Goal: Task Accomplishment & Management: Complete application form

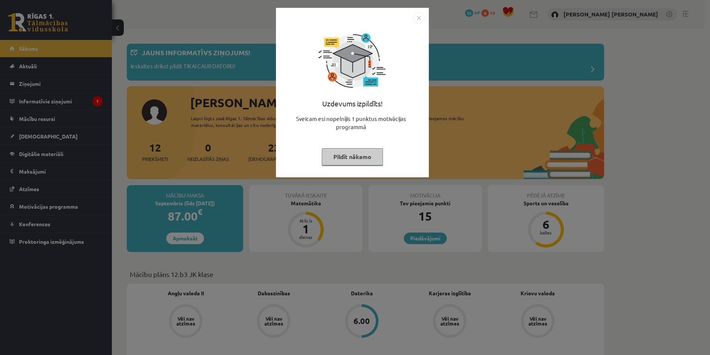
click at [422, 19] on img "Close" at bounding box center [418, 17] width 11 height 11
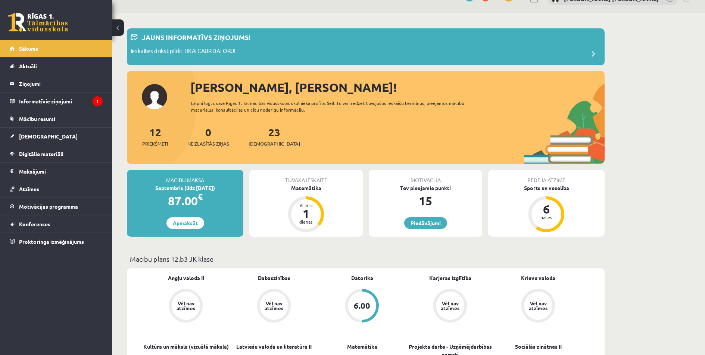
scroll to position [50, 0]
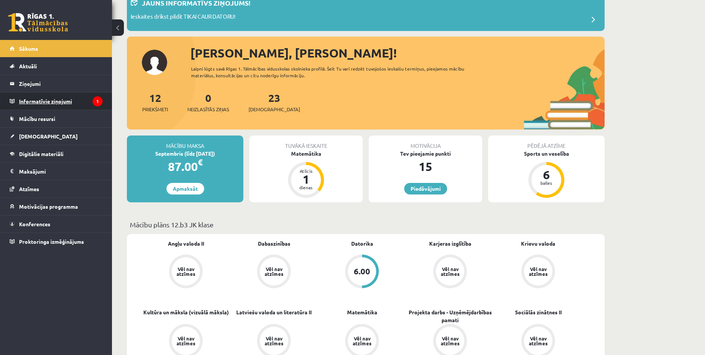
click at [90, 104] on legend "Informatīvie ziņojumi 1" at bounding box center [61, 101] width 84 height 17
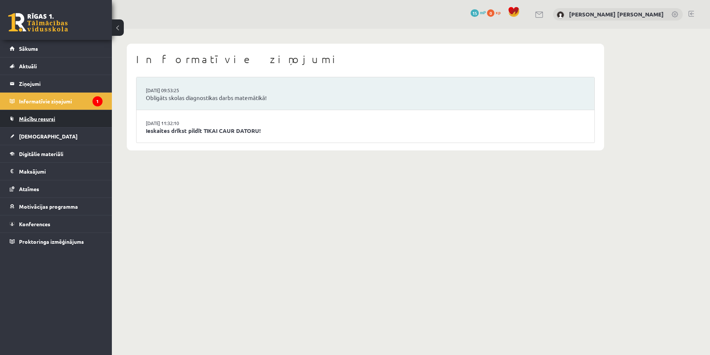
click at [52, 119] on span "Mācību resursi" at bounding box center [37, 118] width 36 height 7
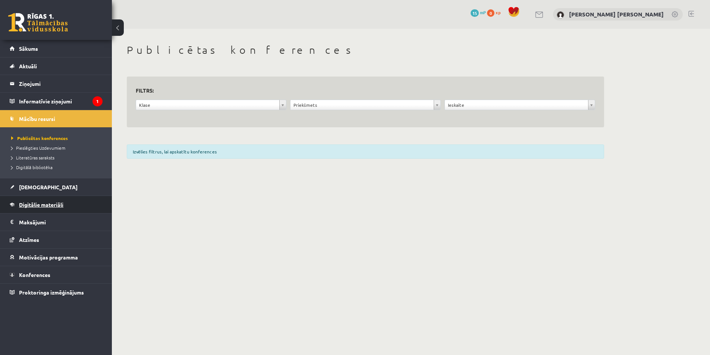
click at [61, 207] on link "Digitālie materiāli" at bounding box center [56, 204] width 93 height 17
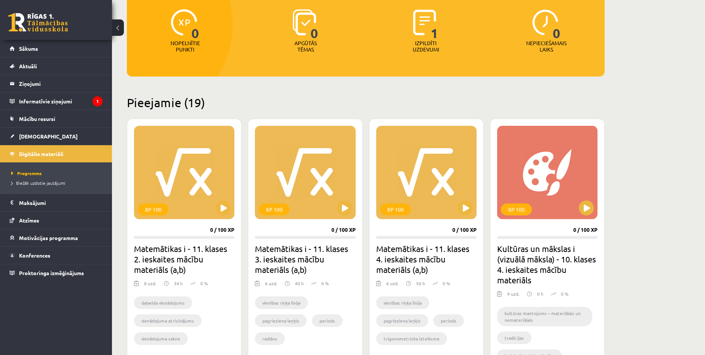
scroll to position [100, 0]
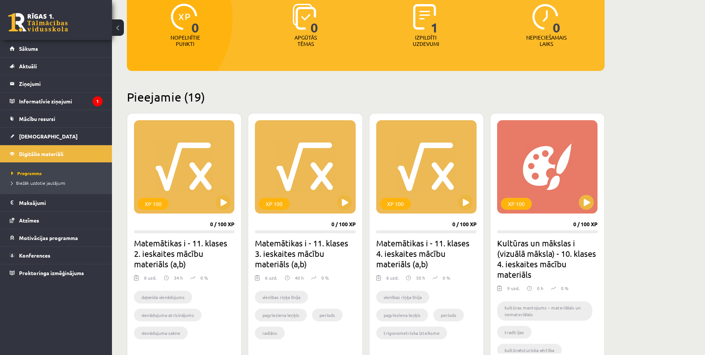
click at [434, 40] on p "Izpildīti uzdevumi" at bounding box center [425, 40] width 29 height 13
click at [432, 18] on span "1" at bounding box center [434, 19] width 8 height 31
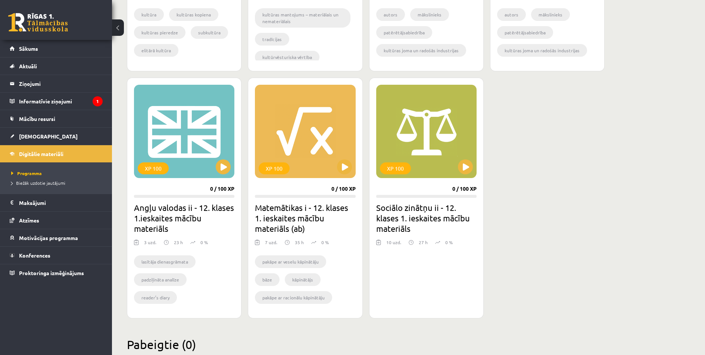
scroll to position [1175, 0]
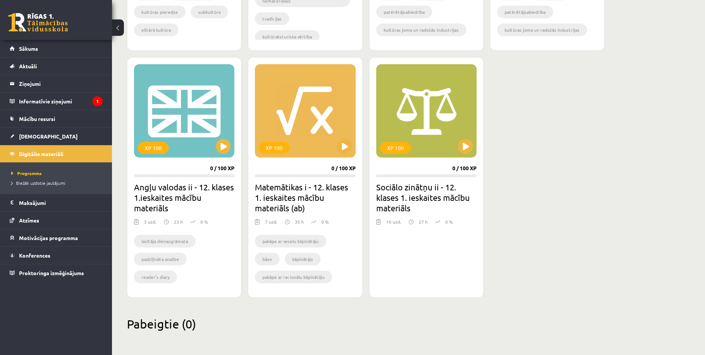
click at [351, 198] on h2 "Matemātikas i - 12. klases 1. ieskaites mācību materiāls (ab)" at bounding box center [305, 197] width 100 height 31
click at [29, 140] on link "[DEMOGRAPHIC_DATA]" at bounding box center [56, 136] width 93 height 17
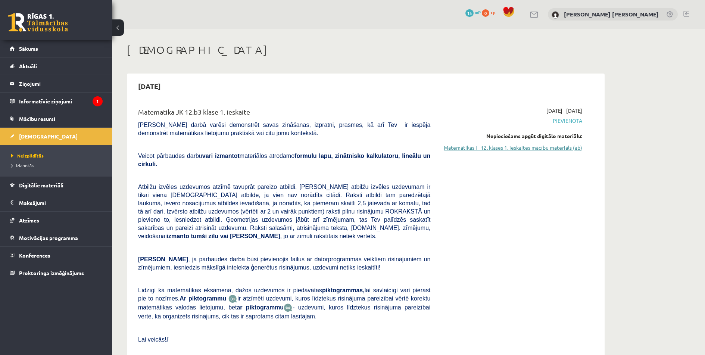
click at [541, 148] on link "Matemātikas I - 12. klases 1. ieskaites mācību materiāls (ab)" at bounding box center [511, 148] width 141 height 8
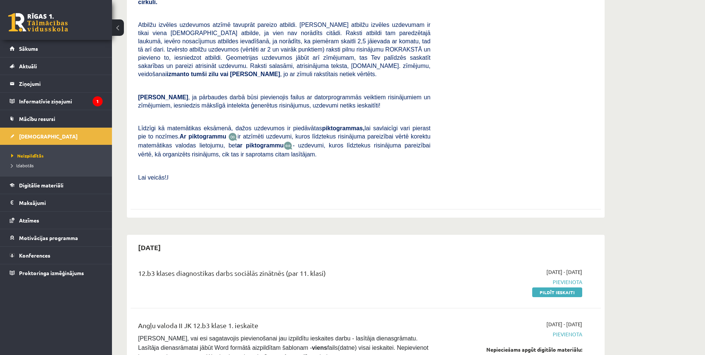
scroll to position [199, 0]
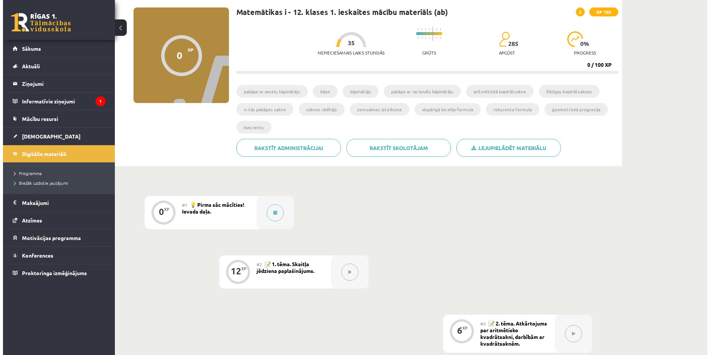
scroll to position [100, 0]
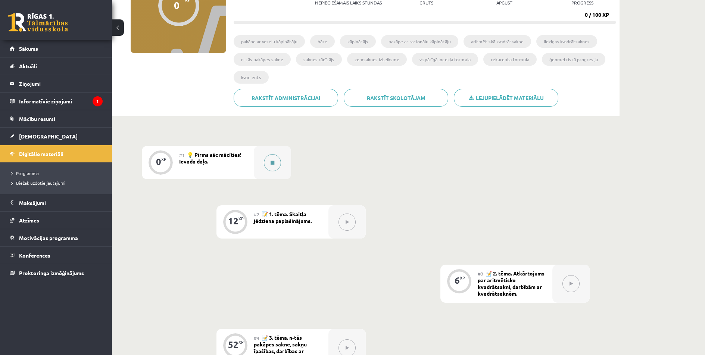
click at [266, 163] on button at bounding box center [272, 162] width 17 height 17
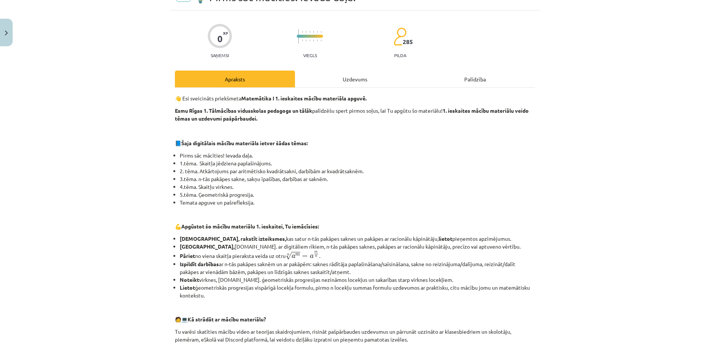
scroll to position [50, 0]
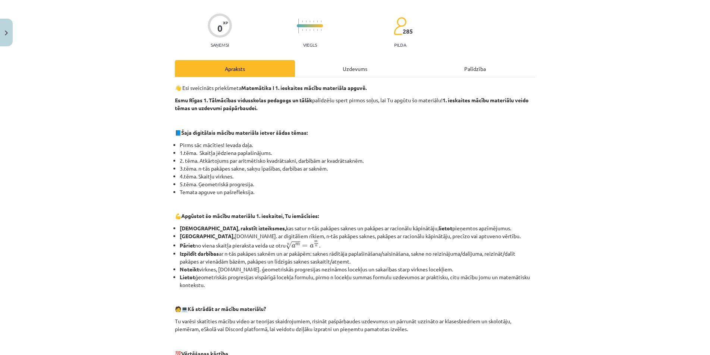
click at [339, 68] on div "Uzdevums" at bounding box center [355, 68] width 120 height 17
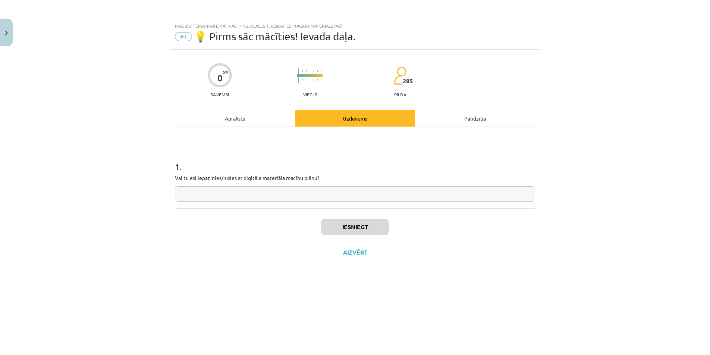
click at [242, 120] on div "Apraksts" at bounding box center [235, 118] width 120 height 17
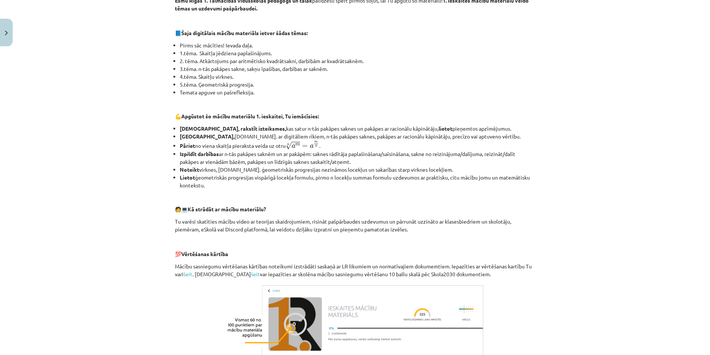
scroll to position [245, 0]
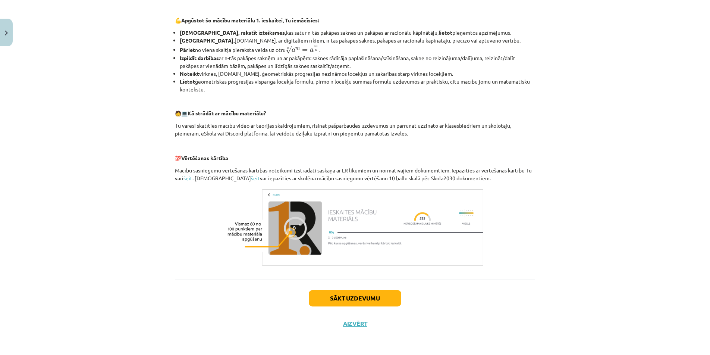
click at [292, 224] on img at bounding box center [355, 228] width 261 height 82
click at [371, 234] on img at bounding box center [355, 228] width 261 height 82
click at [362, 294] on button "Sākt uzdevumu" at bounding box center [355, 298] width 93 height 16
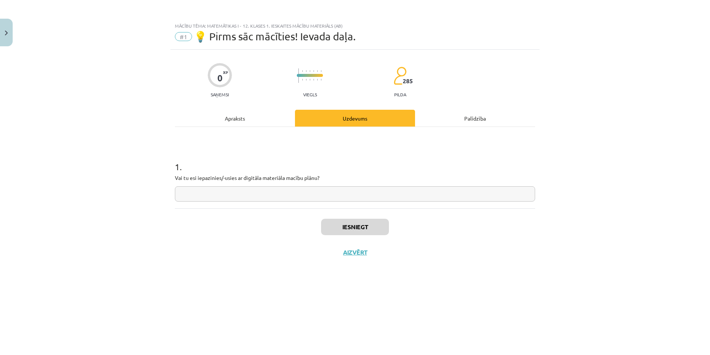
scroll to position [0, 0]
click at [236, 197] on input "text" at bounding box center [355, 193] width 360 height 15
type input "**"
click at [344, 225] on button "Iesniegt" at bounding box center [355, 227] width 68 height 16
click at [382, 257] on button "Nākamā nodarbība" at bounding box center [355, 256] width 73 height 17
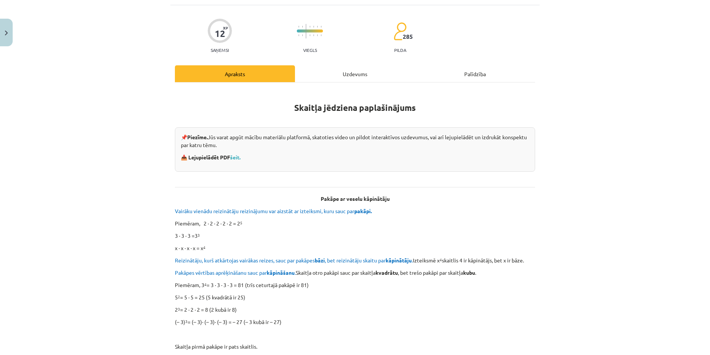
scroll to position [50, 0]
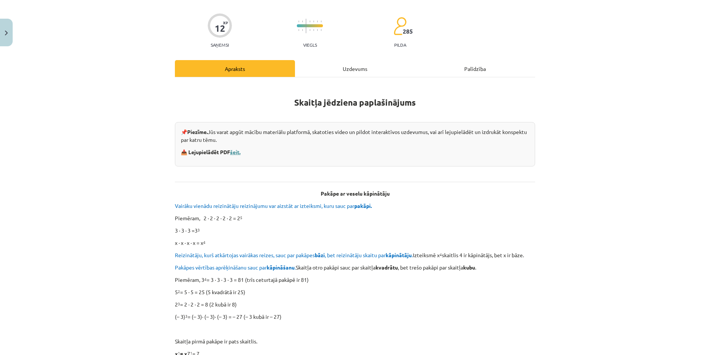
click at [238, 153] on link "šeit." at bounding box center [235, 151] width 10 height 7
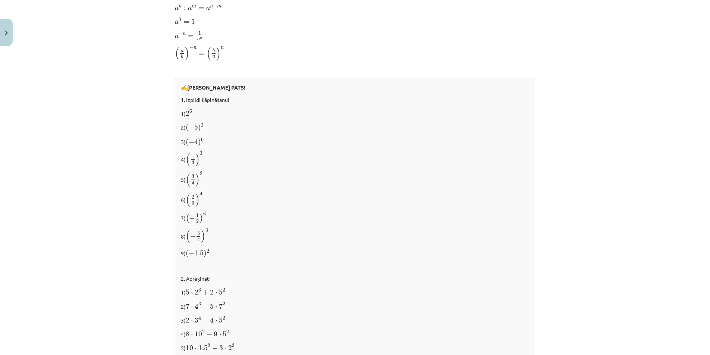
scroll to position [705, 0]
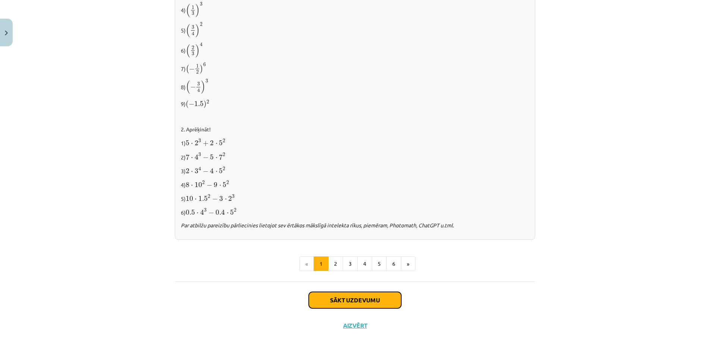
click at [377, 302] on button "Sākt uzdevumu" at bounding box center [355, 300] width 93 height 16
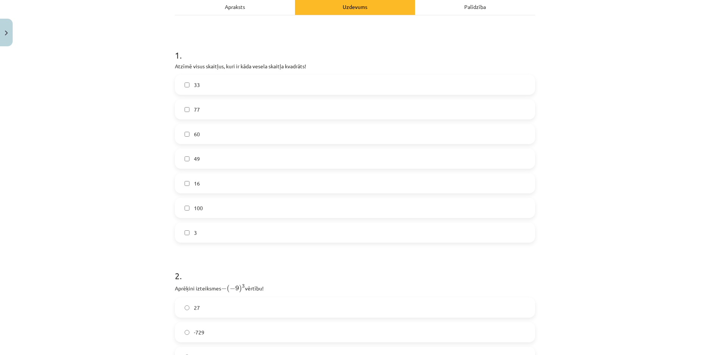
scroll to position [118, 0]
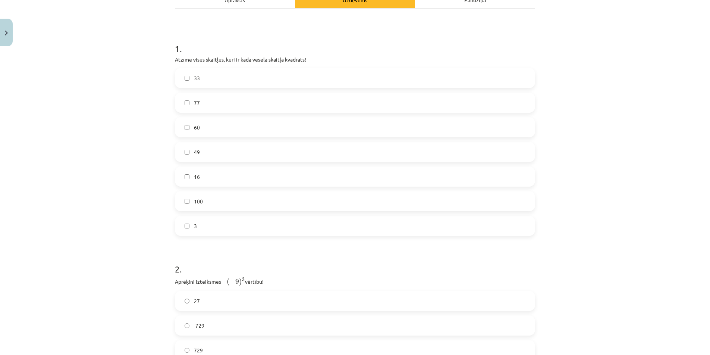
click at [187, 176] on label "16" at bounding box center [355, 176] width 359 height 19
click at [183, 204] on label "100" at bounding box center [355, 201] width 359 height 19
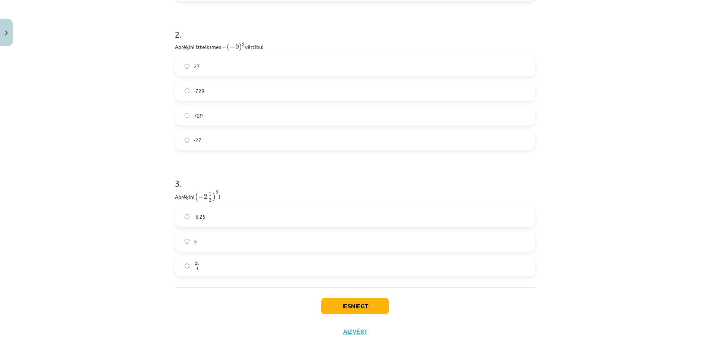
scroll to position [360, 0]
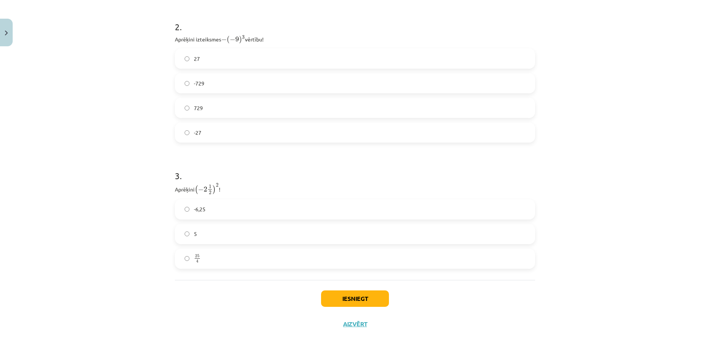
click at [182, 262] on label "25 4 25 4" at bounding box center [355, 258] width 359 height 19
click at [353, 300] on button "Iesniegt" at bounding box center [355, 298] width 68 height 16
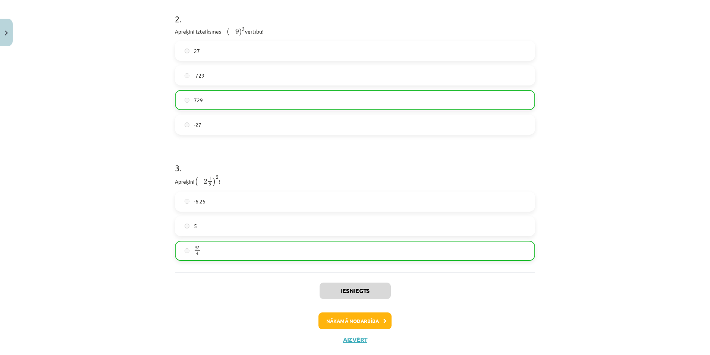
scroll to position [384, 0]
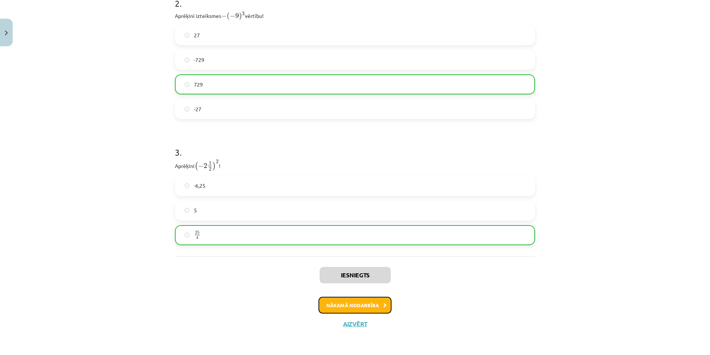
click at [361, 308] on button "Nākamā nodarbība" at bounding box center [355, 305] width 73 height 17
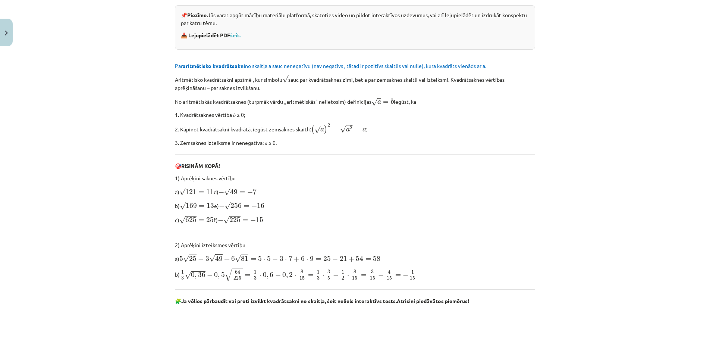
scroll to position [118, 0]
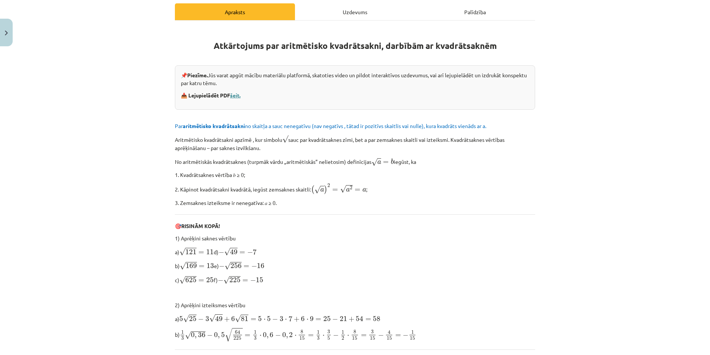
click at [237, 96] on link "šeit." at bounding box center [235, 95] width 10 height 7
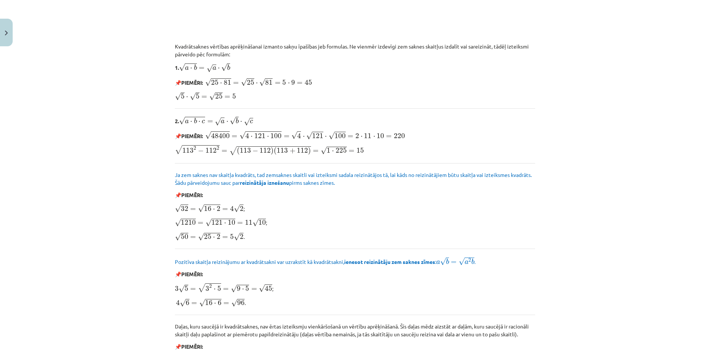
scroll to position [813, 0]
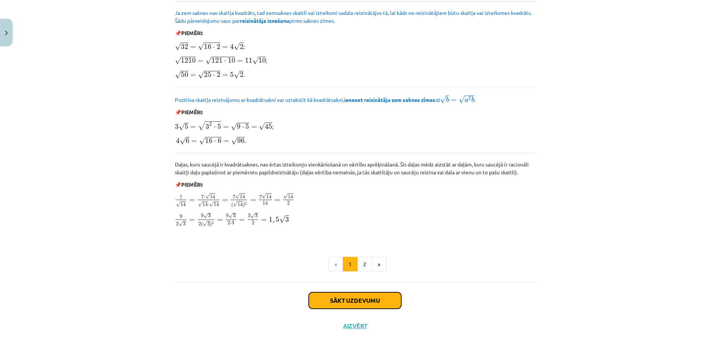
click at [378, 294] on button "Sākt uzdevumu" at bounding box center [355, 300] width 93 height 16
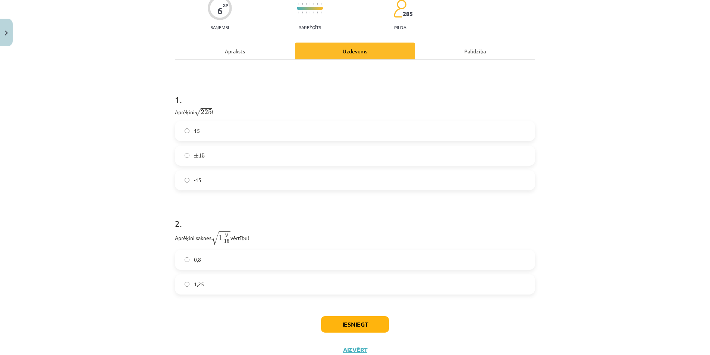
scroll to position [105, 0]
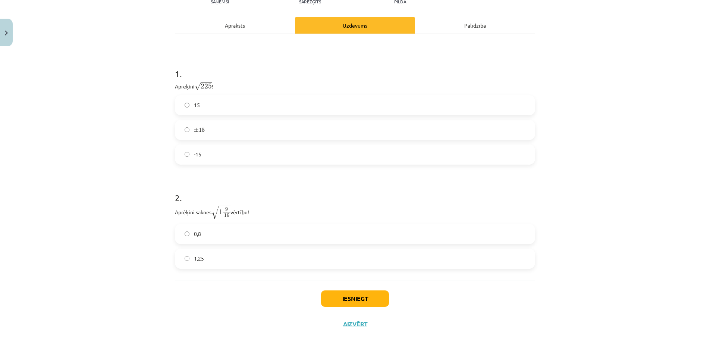
click at [182, 107] on label "15" at bounding box center [355, 105] width 359 height 19
click at [182, 261] on label "1,25" at bounding box center [355, 258] width 359 height 19
click at [370, 307] on div "Iesniegt Aizvērt" at bounding box center [355, 306] width 360 height 52
click at [371, 306] on button "Iesniegt" at bounding box center [355, 298] width 68 height 16
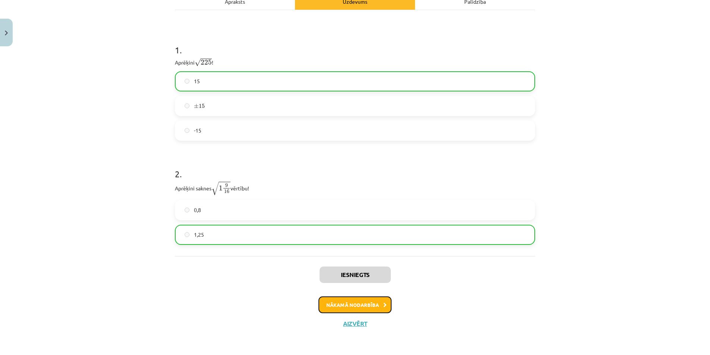
click at [379, 304] on button "Nākamā nodarbība" at bounding box center [355, 304] width 73 height 17
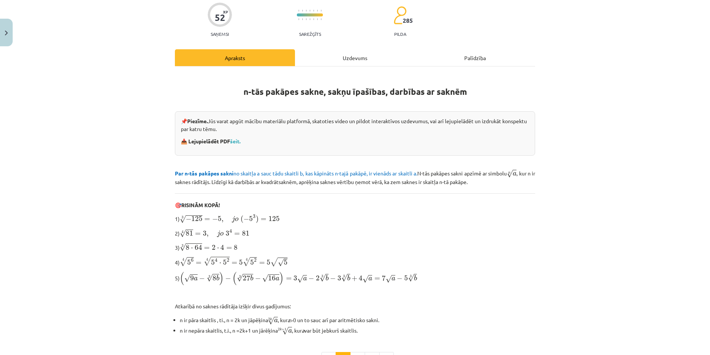
scroll to position [68, 0]
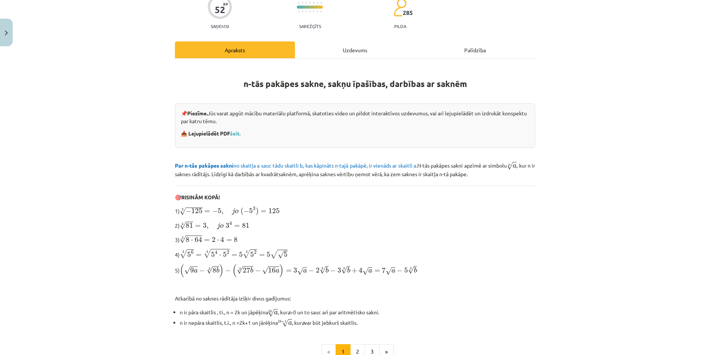
click at [232, 136] on p "📥 Lejupielādēt PDF šeit." at bounding box center [355, 133] width 348 height 8
click at [231, 134] on link "šeit." at bounding box center [235, 133] width 10 height 7
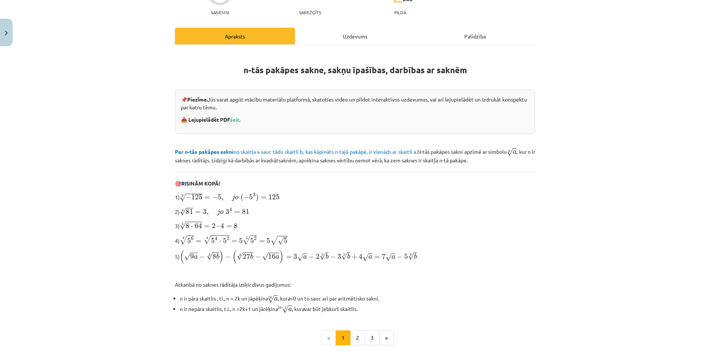
scroll to position [156, 0]
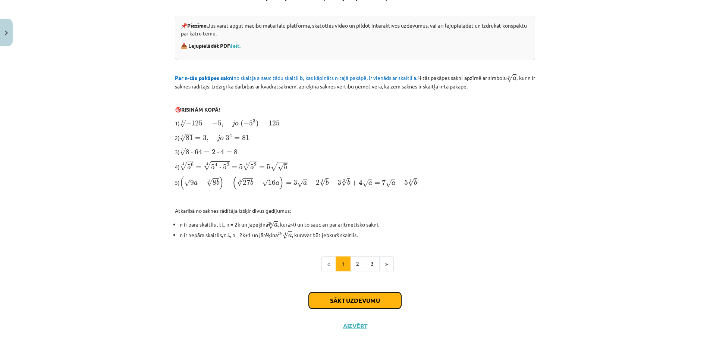
click at [363, 297] on button "Sākt uzdevumu" at bounding box center [355, 300] width 93 height 16
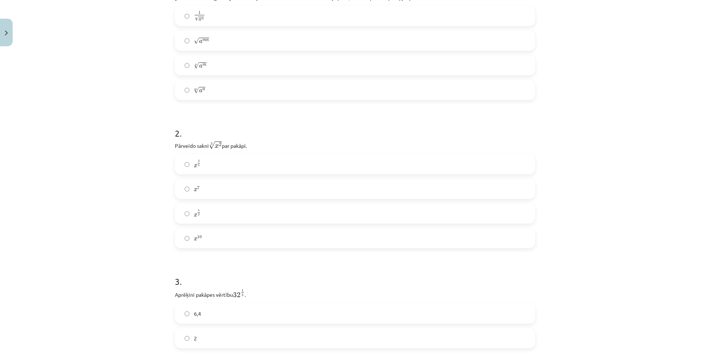
scroll to position [149, 0]
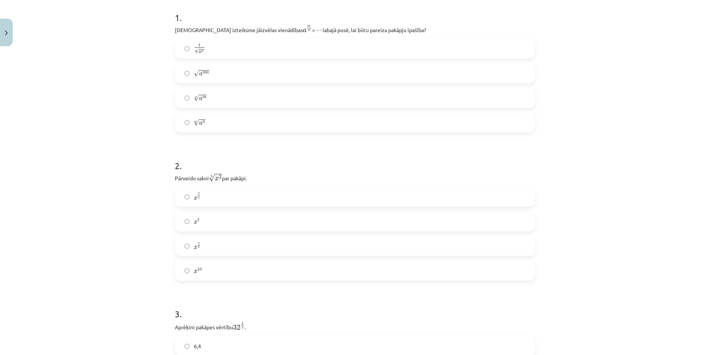
click at [200, 100] on span "√ a m" at bounding box center [200, 98] width 13 height 7
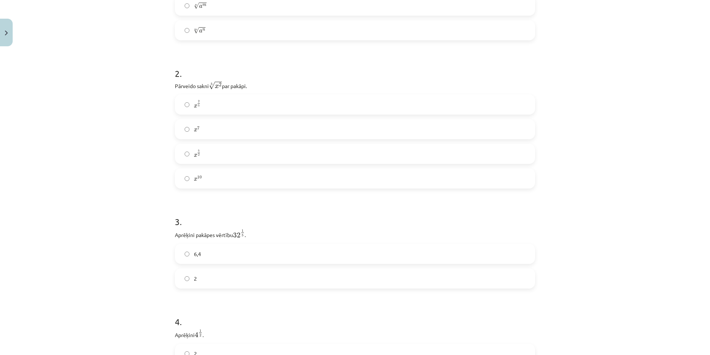
scroll to position [249, 0]
click at [187, 98] on label "x 2 5 x 2 5" at bounding box center [355, 97] width 359 height 19
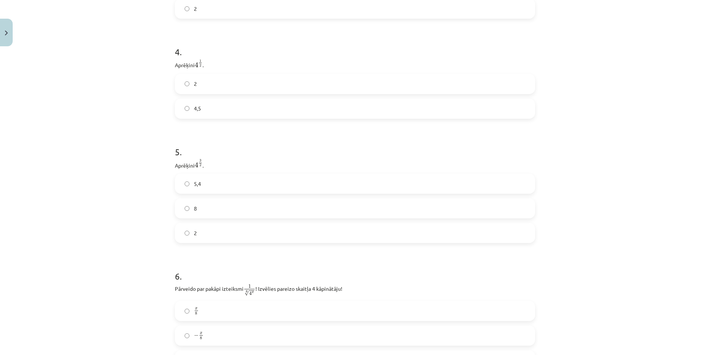
scroll to position [547, 0]
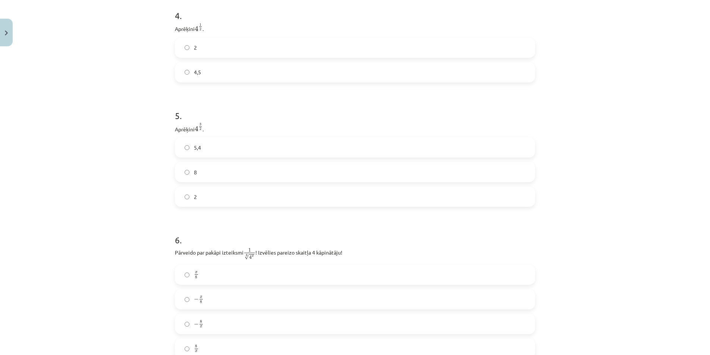
click at [215, 47] on label "2" at bounding box center [355, 47] width 359 height 19
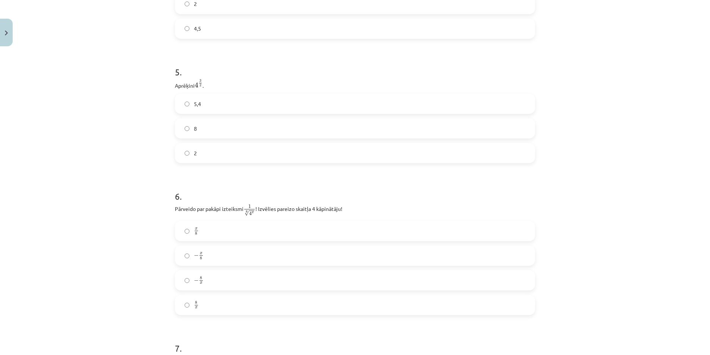
scroll to position [597, 0]
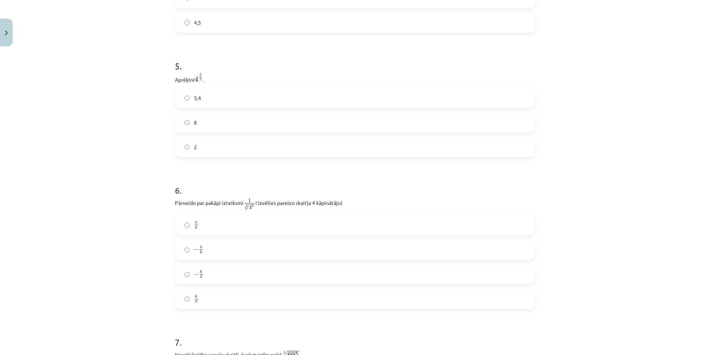
click at [194, 123] on span "8" at bounding box center [195, 123] width 3 height 8
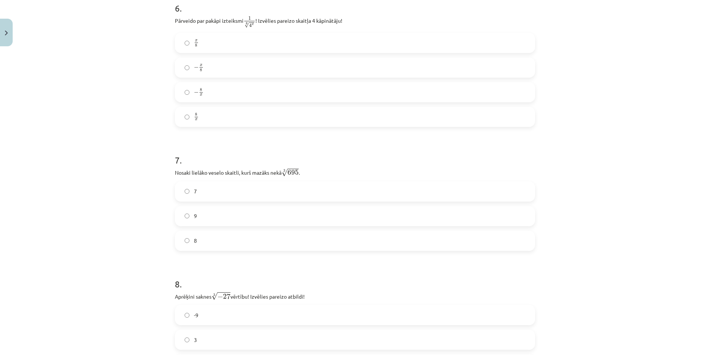
scroll to position [746, 0]
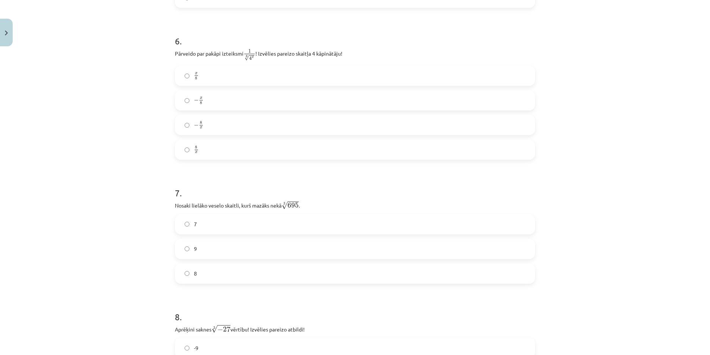
click at [178, 78] on label "x 8 x 8" at bounding box center [355, 75] width 359 height 19
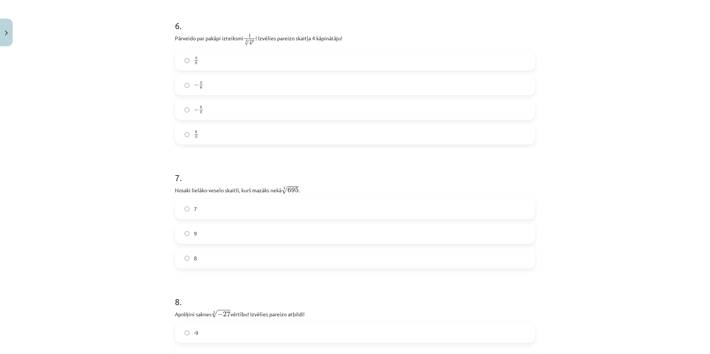
scroll to position [796, 0]
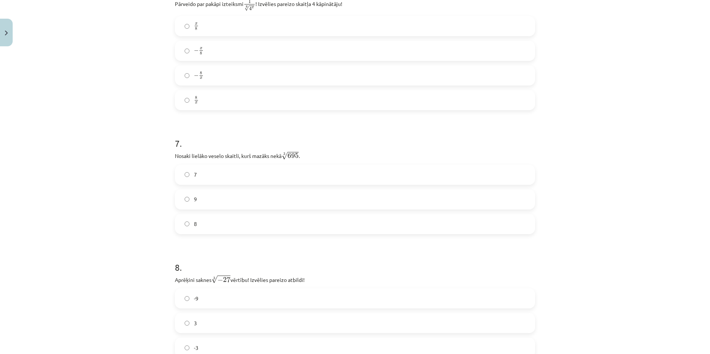
click at [180, 228] on label "8" at bounding box center [355, 224] width 359 height 19
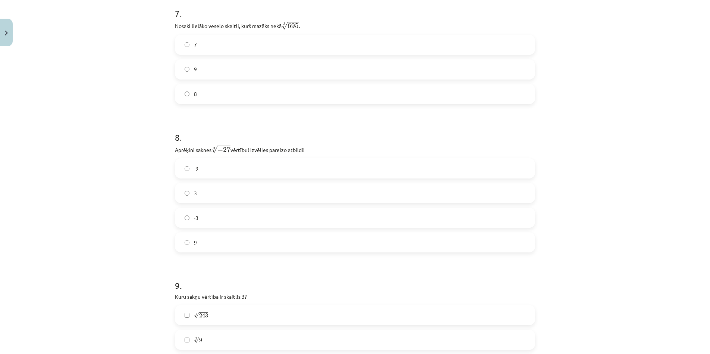
scroll to position [945, 0]
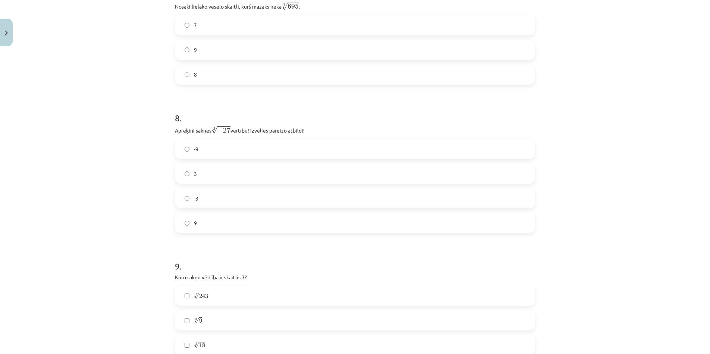
click at [188, 198] on label "-3" at bounding box center [355, 198] width 359 height 19
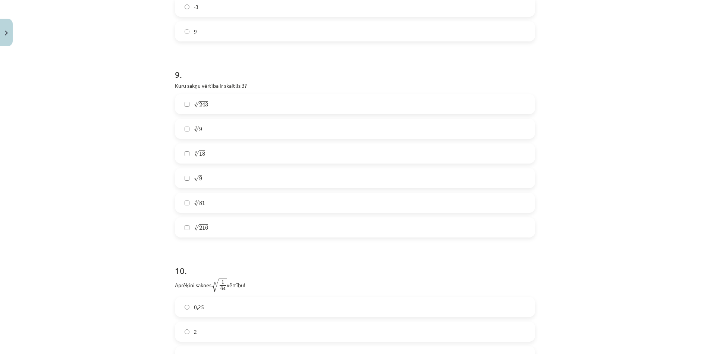
scroll to position [1144, 0]
drag, startPoint x: 216, startPoint y: 228, endPoint x: 392, endPoint y: 268, distance: 181.4
click at [392, 267] on h1 "10 ." at bounding box center [355, 255] width 360 height 23
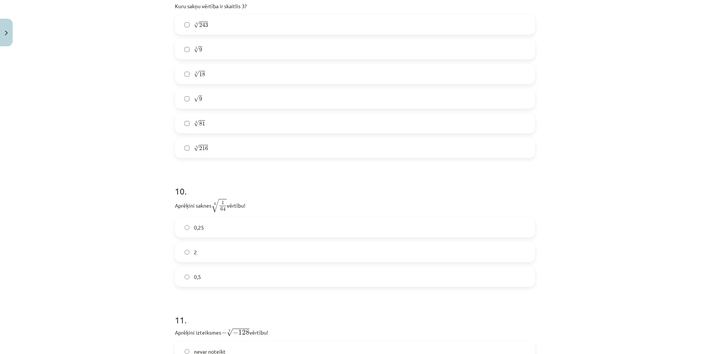
scroll to position [1243, 0]
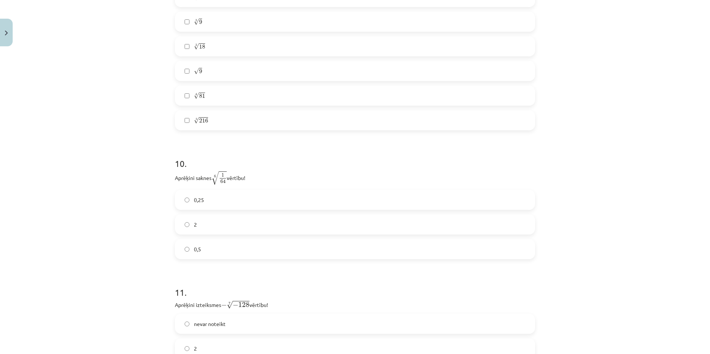
click at [204, 244] on label "0,5" at bounding box center [355, 248] width 359 height 19
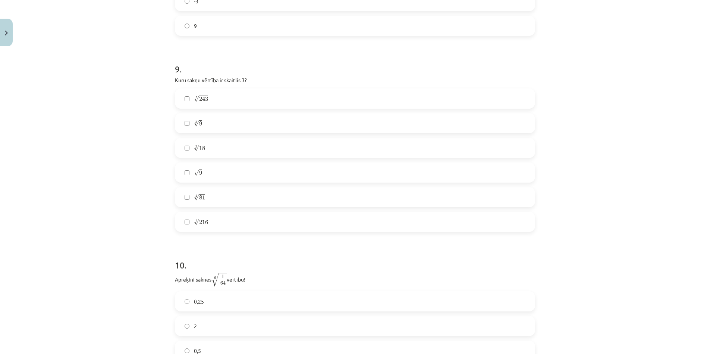
scroll to position [1144, 0]
drag, startPoint x: 243, startPoint y: 229, endPoint x: 404, endPoint y: 259, distance: 164.3
click at [404, 259] on h1 "10 ." at bounding box center [355, 255] width 360 height 23
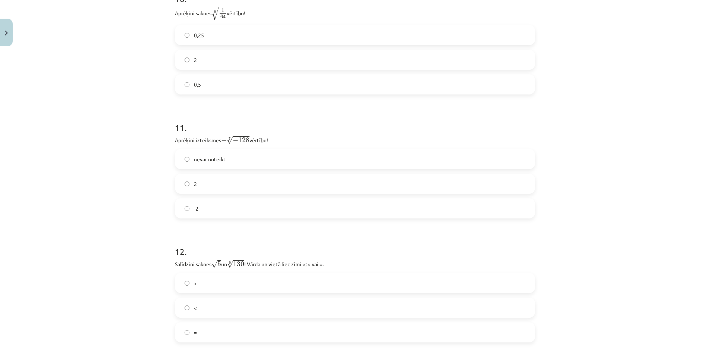
scroll to position [1443, 0]
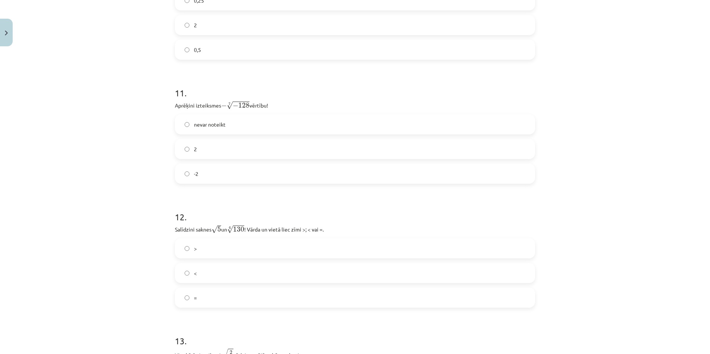
click at [222, 156] on label "2" at bounding box center [355, 149] width 359 height 19
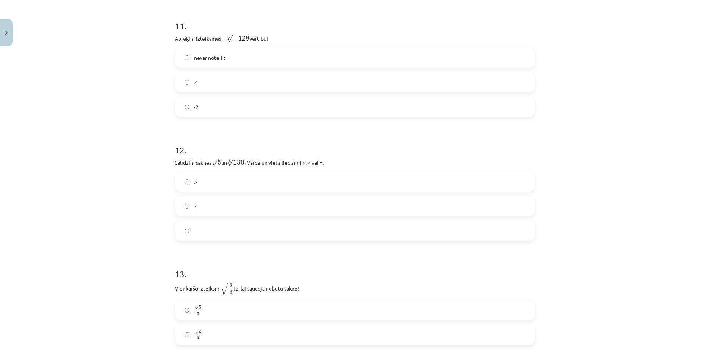
scroll to position [1542, 0]
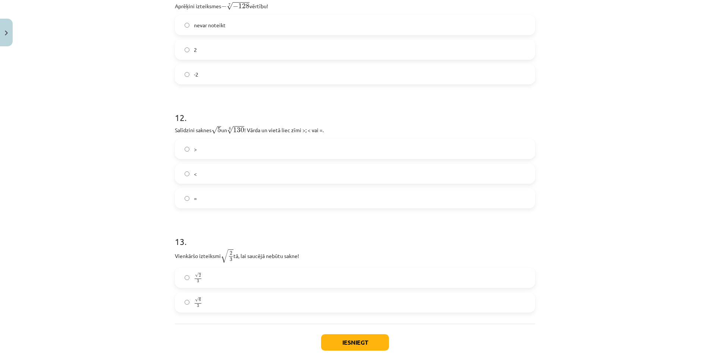
click at [200, 176] on label "<" at bounding box center [355, 173] width 359 height 19
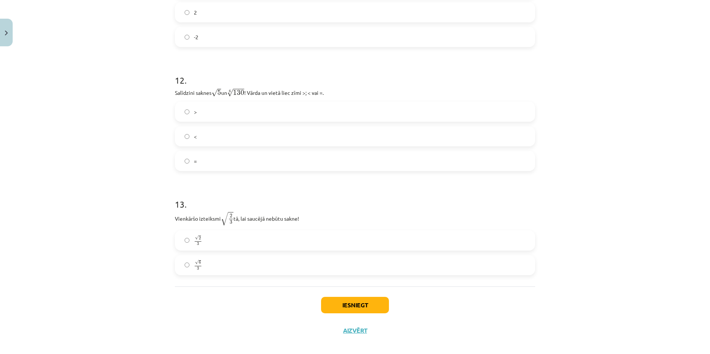
scroll to position [1587, 0]
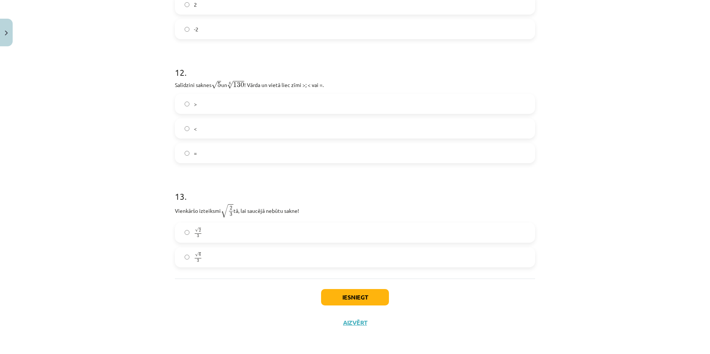
click at [207, 256] on label "√ 6 3 6 3" at bounding box center [355, 257] width 359 height 19
click at [366, 303] on button "Iesniegt" at bounding box center [355, 297] width 68 height 16
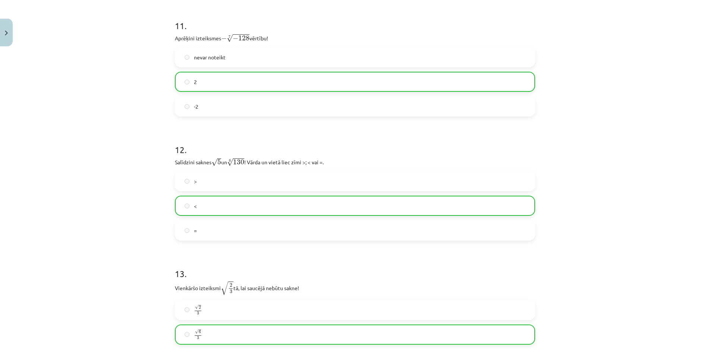
scroll to position [1611, 0]
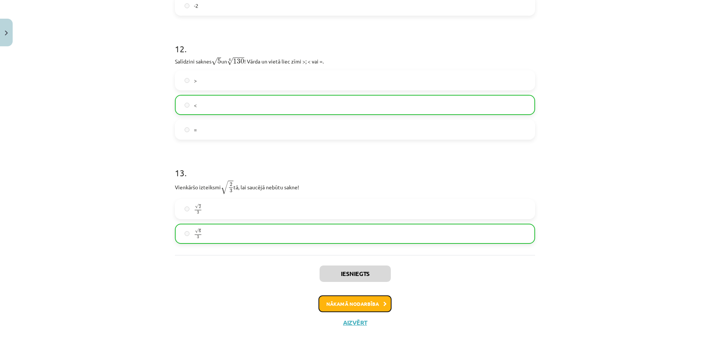
click at [352, 305] on button "Nākamā nodarbība" at bounding box center [355, 303] width 73 height 17
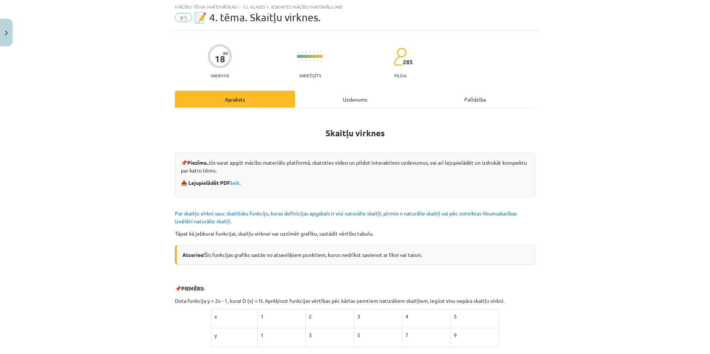
scroll to position [19, 0]
click at [231, 181] on link "šeit." at bounding box center [235, 182] width 10 height 7
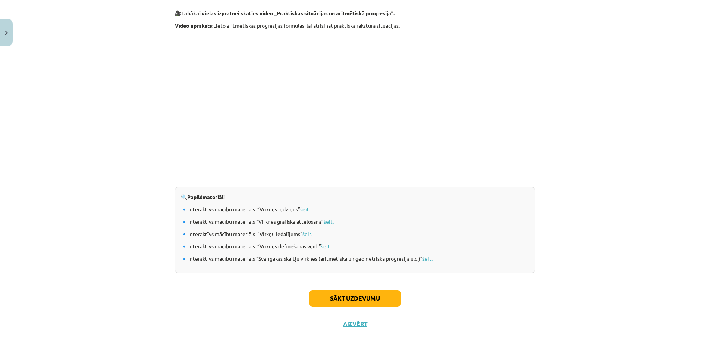
scroll to position [692, 0]
click at [378, 301] on button "Sākt uzdevumu" at bounding box center [355, 297] width 93 height 16
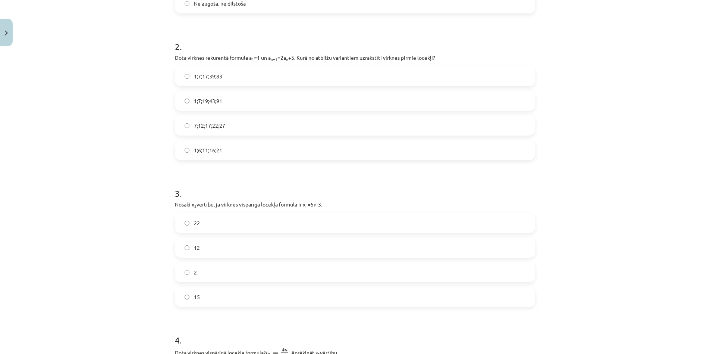
scroll to position [267, 0]
click at [188, 99] on label "1;7;19;43;91" at bounding box center [355, 100] width 359 height 19
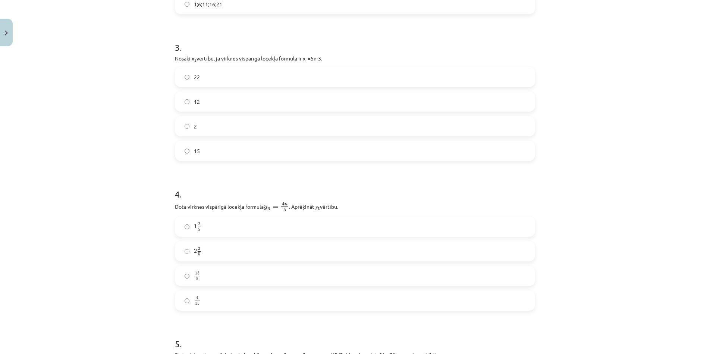
scroll to position [417, 0]
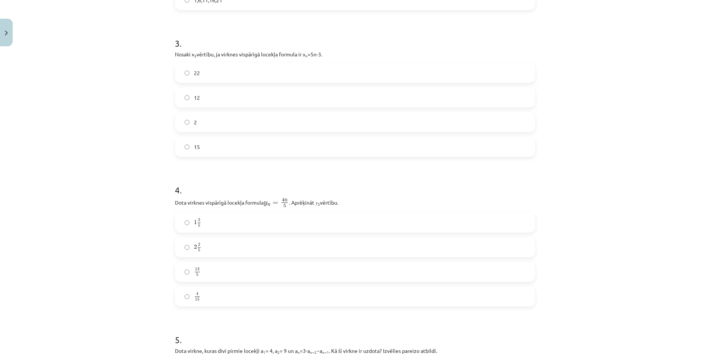
click at [181, 97] on label "12" at bounding box center [355, 97] width 359 height 19
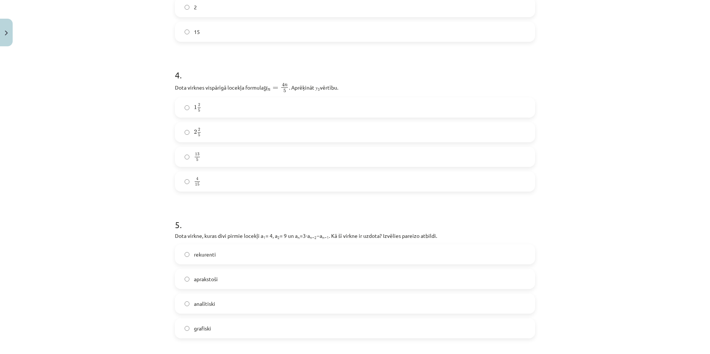
scroll to position [566, 0]
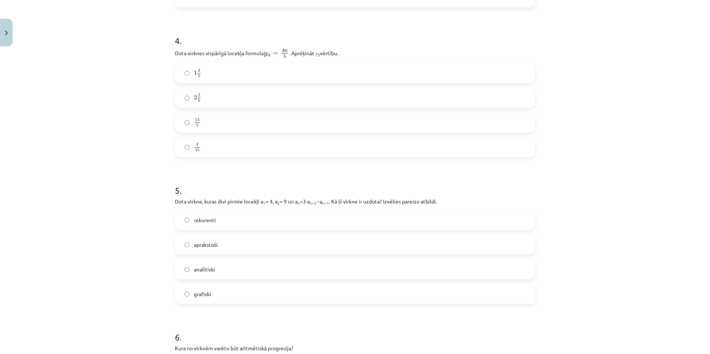
click at [179, 97] on label "2 2 5 2 2 5" at bounding box center [355, 97] width 359 height 19
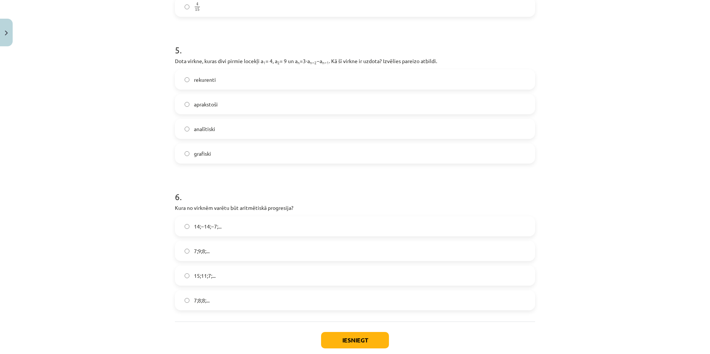
scroll to position [715, 0]
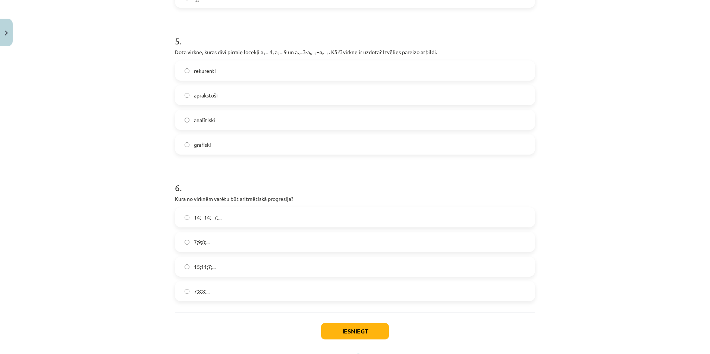
click at [187, 70] on label "rekurenti" at bounding box center [355, 70] width 359 height 19
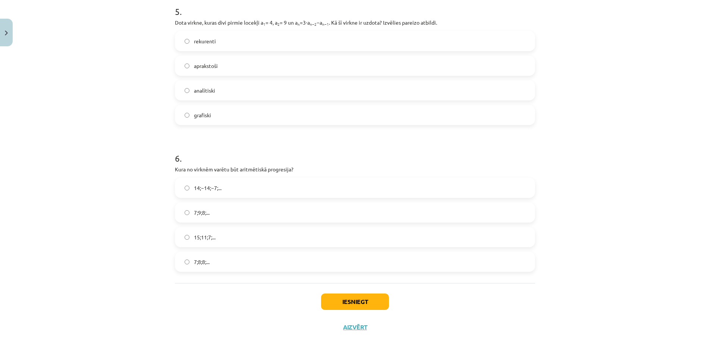
scroll to position [749, 0]
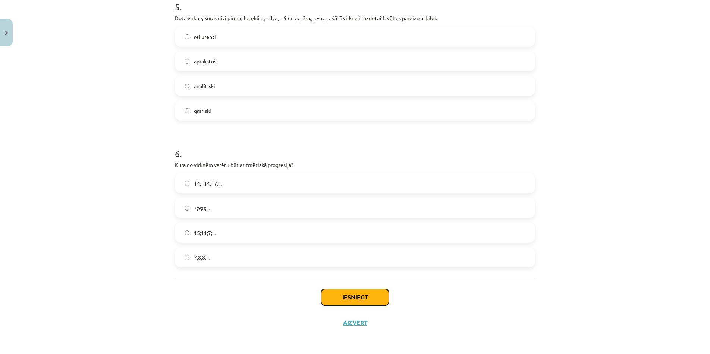
click at [342, 297] on button "Iesniegt" at bounding box center [355, 297] width 68 height 16
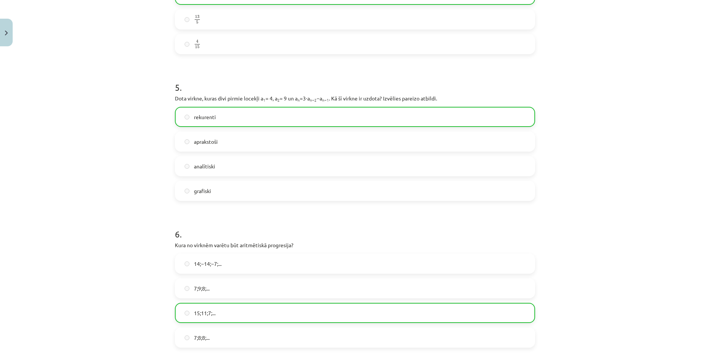
scroll to position [773, 0]
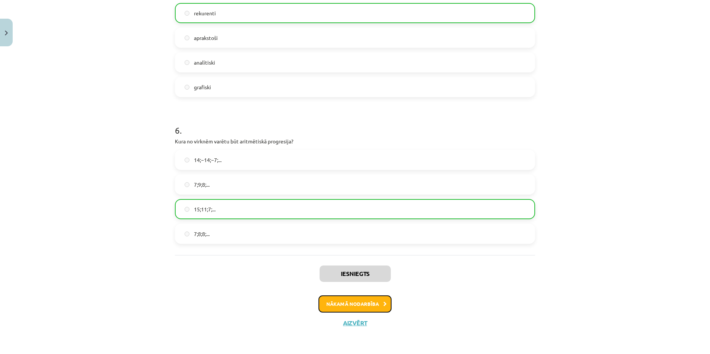
click at [361, 303] on button "Nākamā nodarbība" at bounding box center [355, 303] width 73 height 17
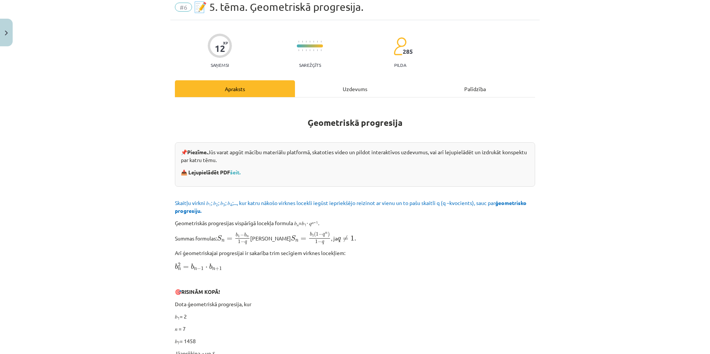
scroll to position [19, 0]
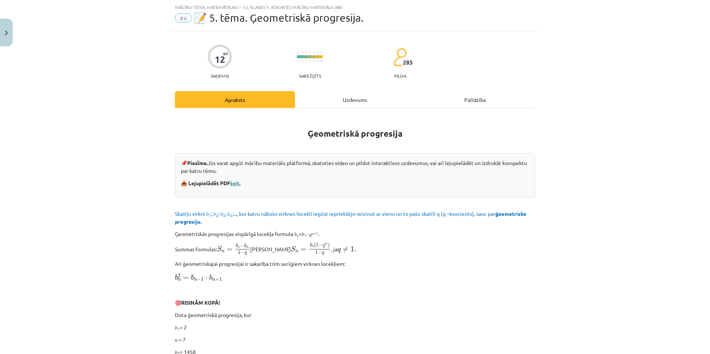
click at [235, 183] on link "šeit." at bounding box center [235, 182] width 10 height 7
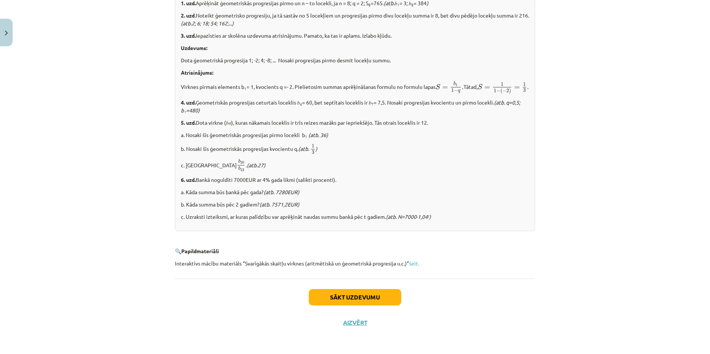
scroll to position [856, 0]
click at [379, 302] on button "Sākt uzdevumu" at bounding box center [355, 297] width 93 height 16
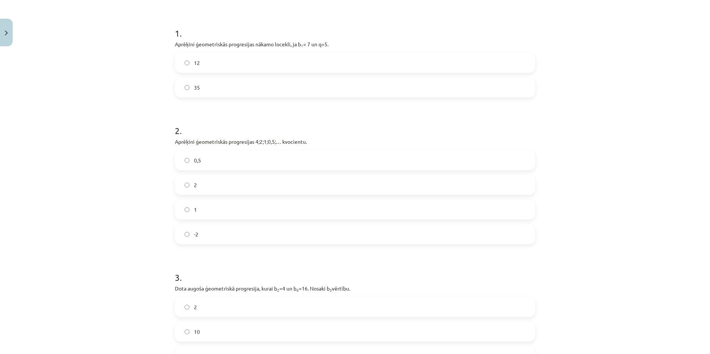
scroll to position [168, 0]
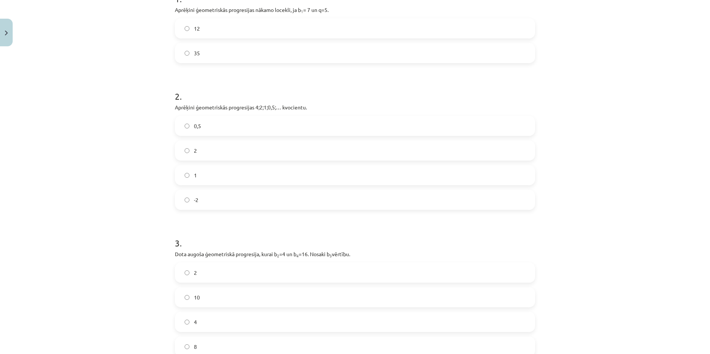
click at [194, 54] on span "35" at bounding box center [197, 53] width 6 height 8
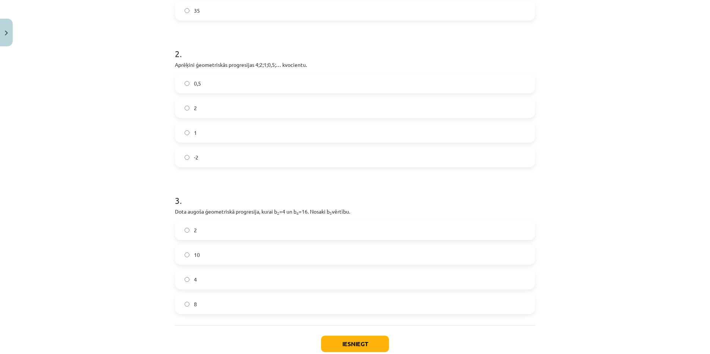
scroll to position [217, 0]
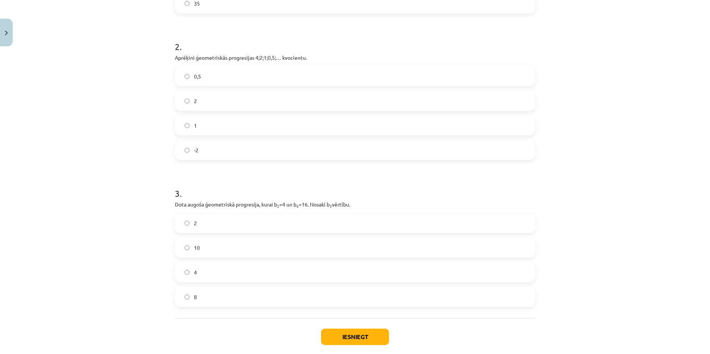
click at [180, 73] on label "0,5" at bounding box center [355, 76] width 359 height 19
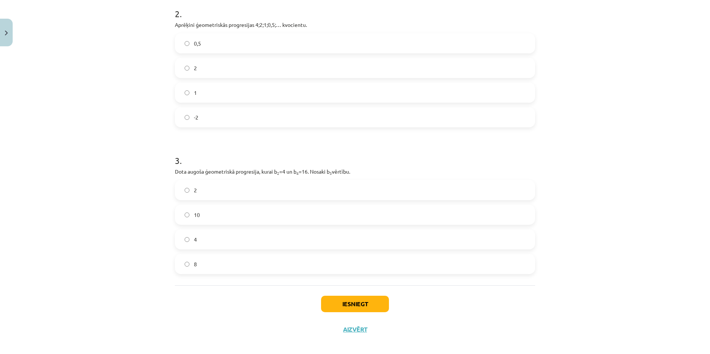
scroll to position [257, 0]
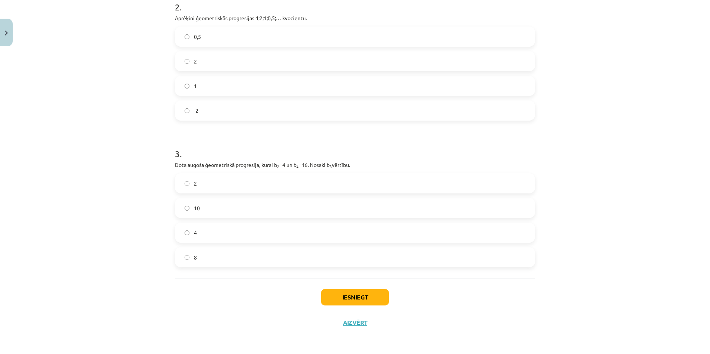
click at [297, 178] on label "2" at bounding box center [355, 183] width 359 height 19
click at [365, 297] on button "Iesniegt" at bounding box center [355, 297] width 68 height 16
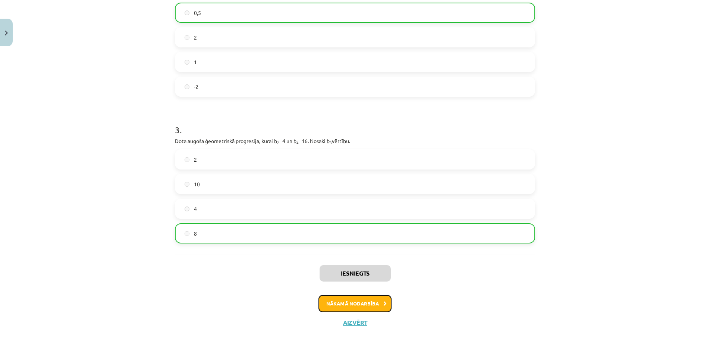
click at [366, 306] on button "Nākamā nodarbība" at bounding box center [355, 303] width 73 height 17
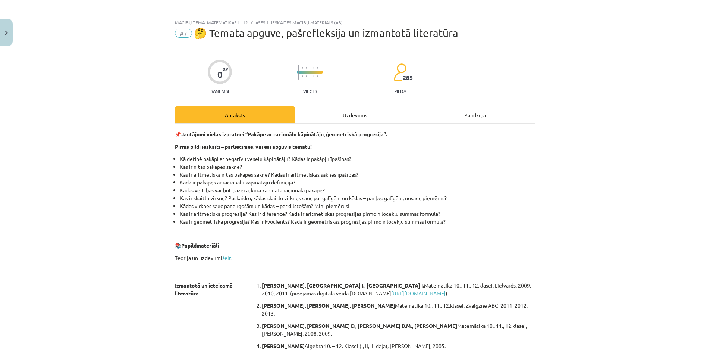
scroll to position [0, 0]
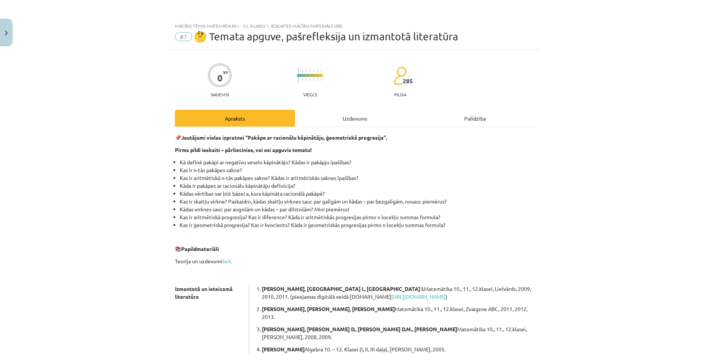
click at [357, 123] on div "Uzdevums" at bounding box center [355, 118] width 120 height 17
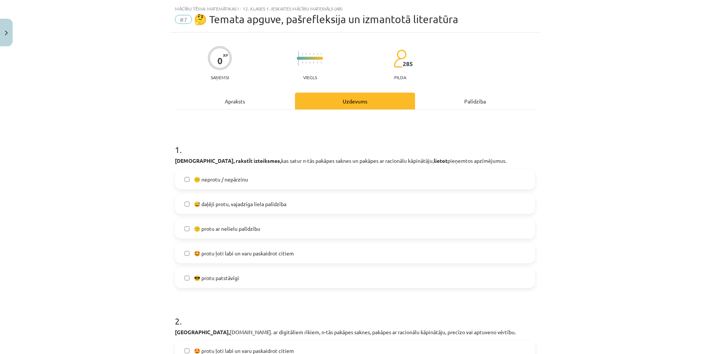
scroll to position [19, 0]
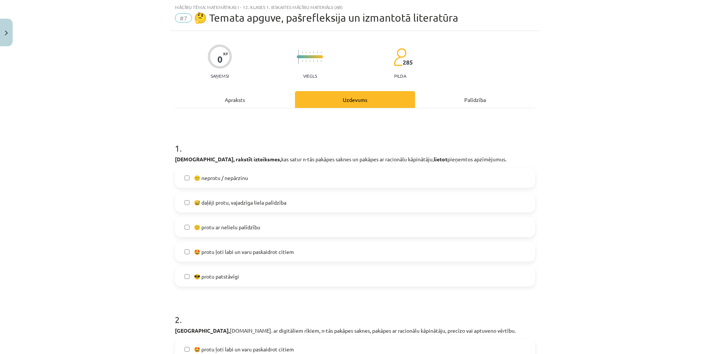
click at [234, 103] on div "Apraksts" at bounding box center [235, 99] width 120 height 17
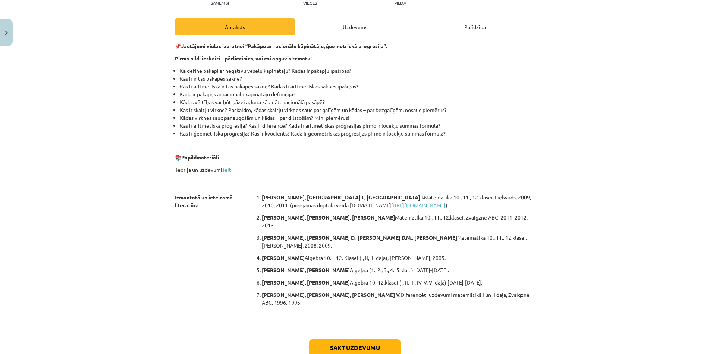
scroll to position [118, 0]
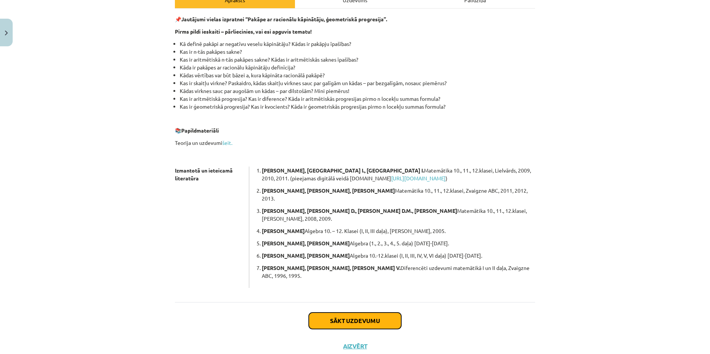
click at [341, 312] on button "Sākt uzdevumu" at bounding box center [355, 320] width 93 height 16
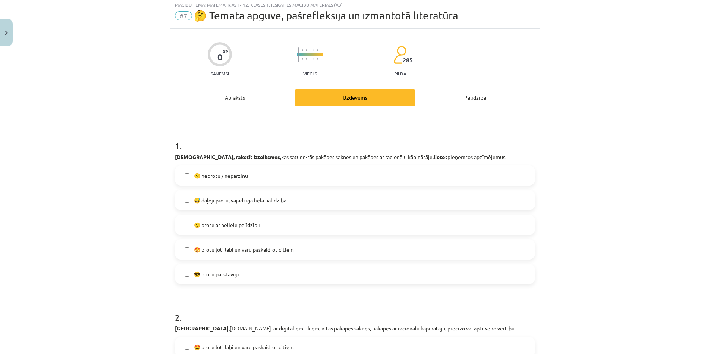
scroll to position [19, 0]
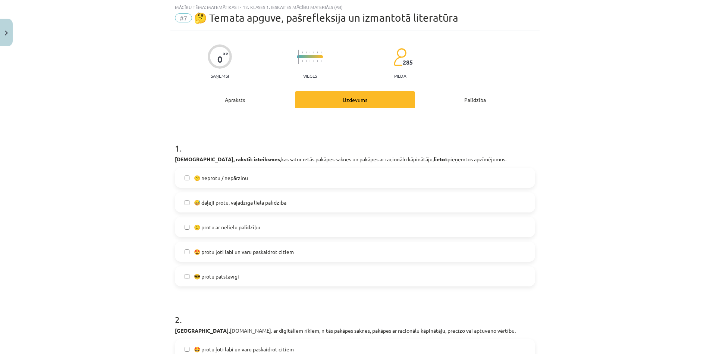
click at [187, 241] on div "😕 neprotu / nepārzinu  😅 daļēji protu, vajadzīga liela palīdzība  🙂 protu ar ne…" at bounding box center [355, 226] width 360 height 119
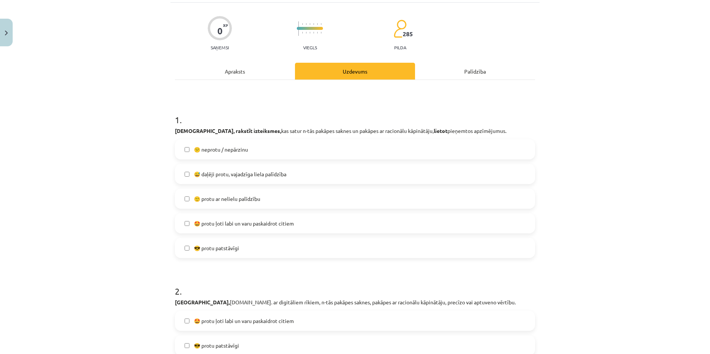
scroll to position [168, 0]
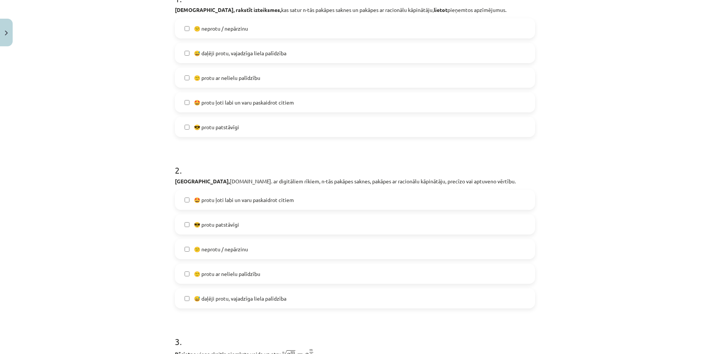
click at [187, 276] on label "🙂 protu ar nelielu palīdzību" at bounding box center [355, 273] width 359 height 19
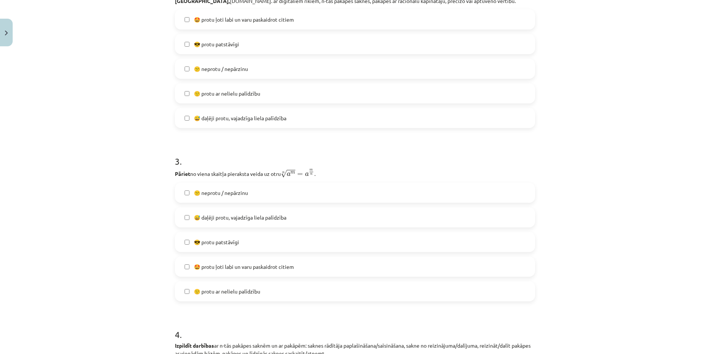
scroll to position [367, 0]
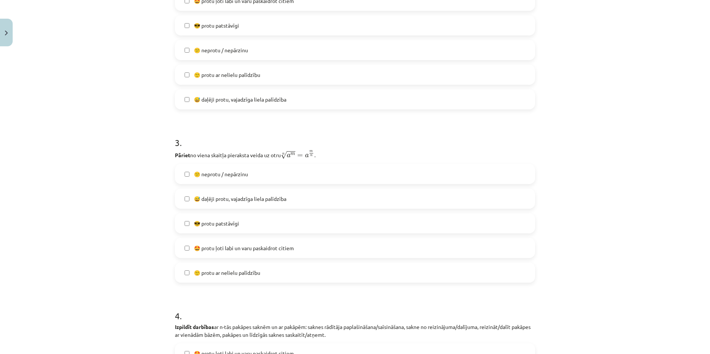
click at [187, 226] on label "😎 protu patstāvīgi" at bounding box center [355, 223] width 359 height 19
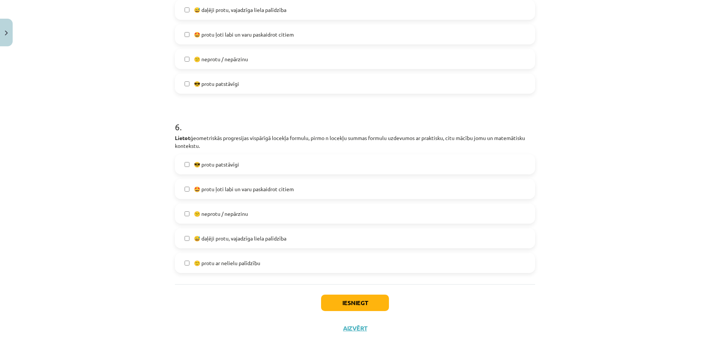
scroll to position [911, 0]
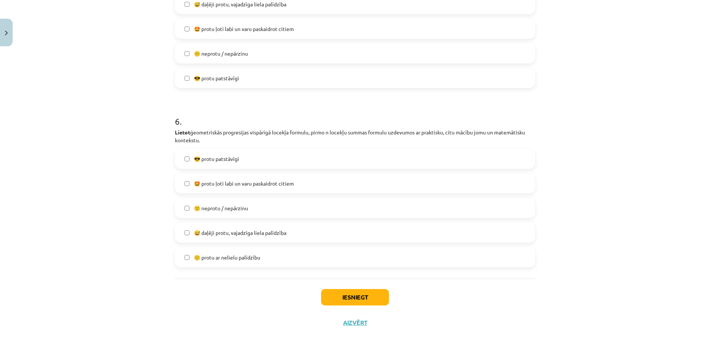
click at [180, 259] on label "🙂 protu ar nelielu palīdzību" at bounding box center [355, 257] width 359 height 19
click at [331, 297] on button "Iesniegt" at bounding box center [355, 297] width 68 height 16
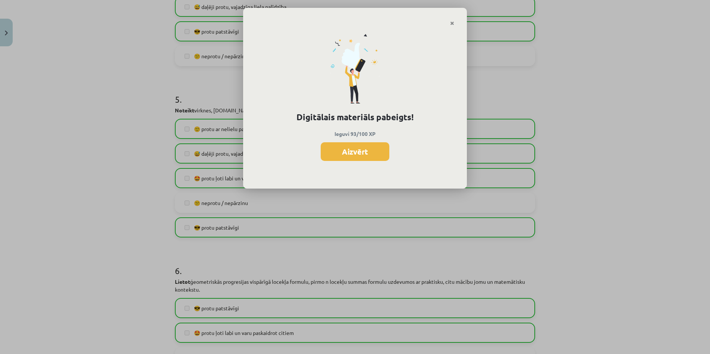
scroll to position [613, 0]
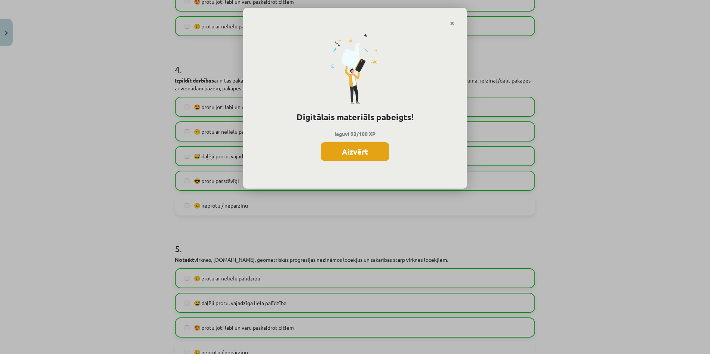
click at [370, 154] on button "Aizvērt" at bounding box center [355, 151] width 69 height 19
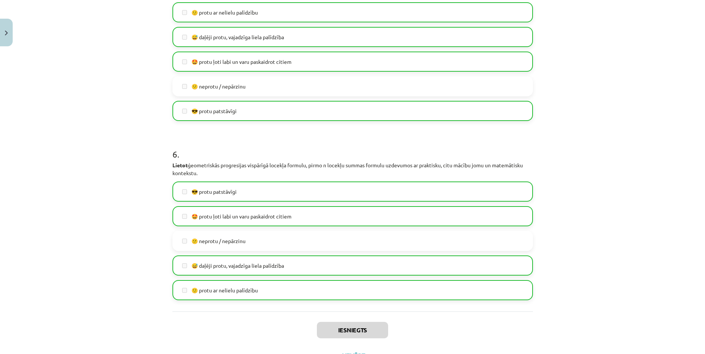
scroll to position [911, 0]
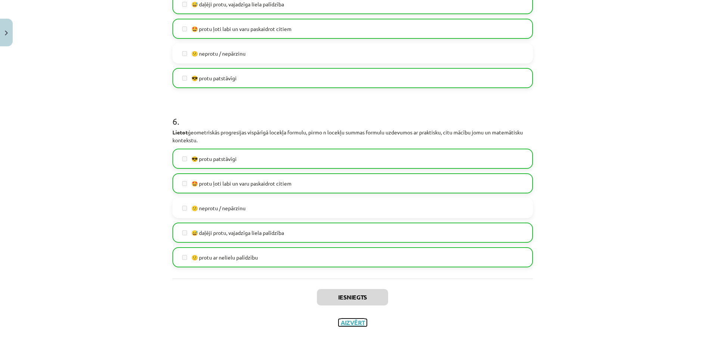
click at [353, 324] on button "Aizvērt" at bounding box center [352, 322] width 28 height 7
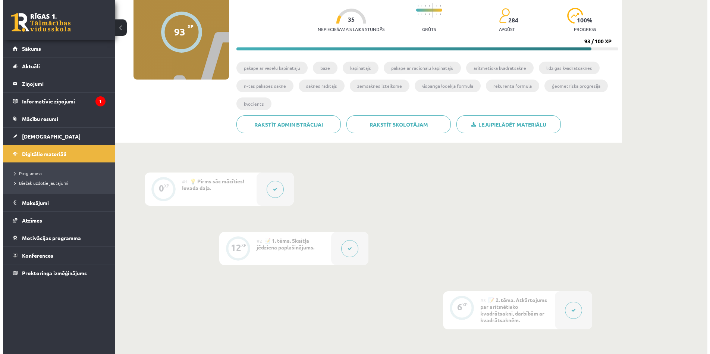
scroll to position [0, 0]
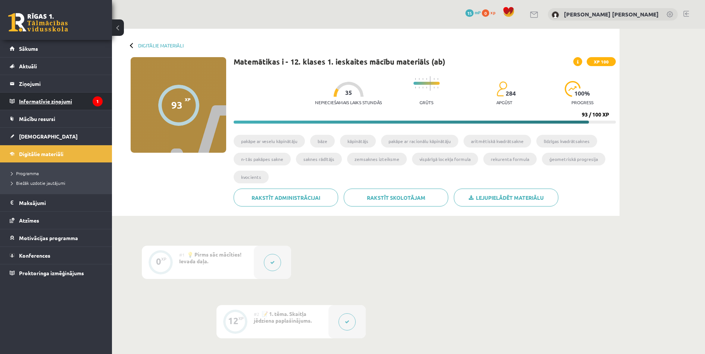
click at [57, 104] on legend "Informatīvie ziņojumi 1" at bounding box center [61, 101] width 84 height 17
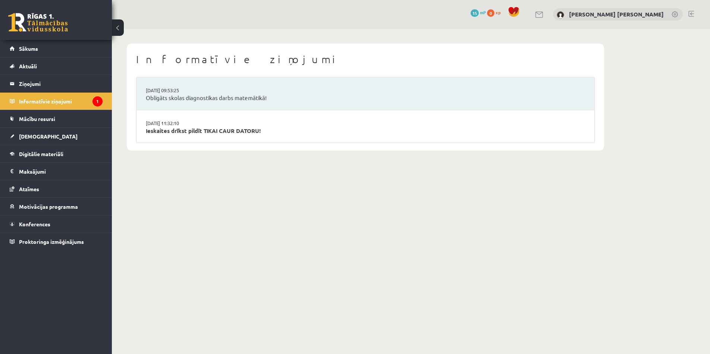
click at [293, 90] on li "16.09.2025 09:53:25 Obligāts skolas diagnostikas darbs matemātikā!" at bounding box center [366, 93] width 458 height 33
click at [249, 98] on link "Obligāts skolas diagnostikas darbs matemātikā!" at bounding box center [365, 98] width 439 height 9
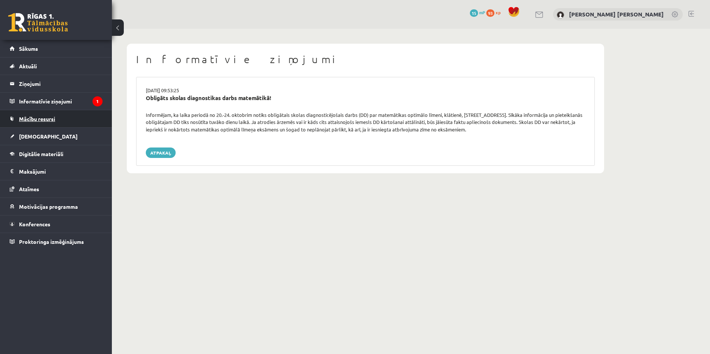
click at [52, 116] on span "Mācību resursi" at bounding box center [37, 118] width 36 height 7
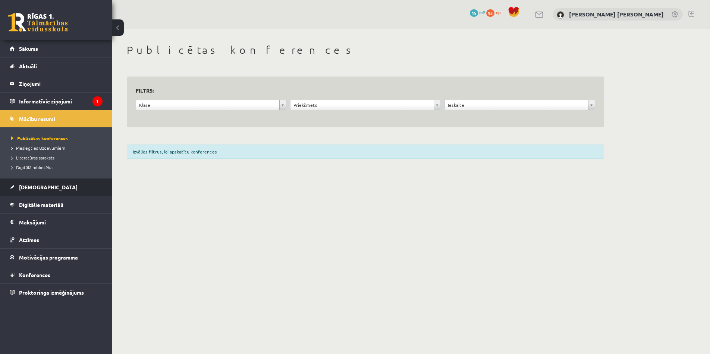
click at [41, 190] on link "[DEMOGRAPHIC_DATA]" at bounding box center [56, 186] width 93 height 17
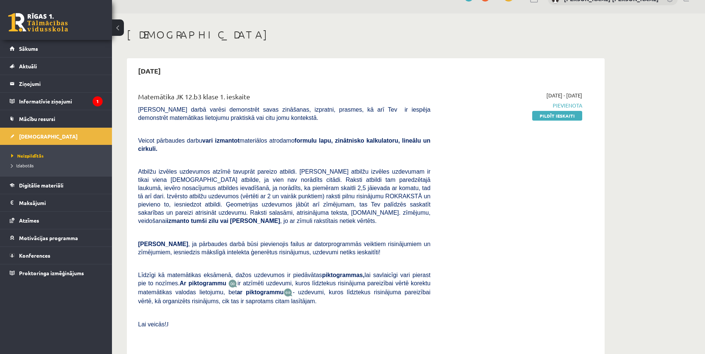
scroll to position [50, 0]
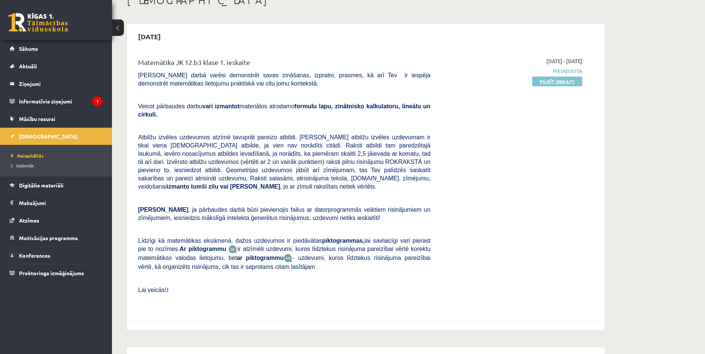
click at [552, 81] on link "Pildīt ieskaiti" at bounding box center [557, 81] width 50 height 10
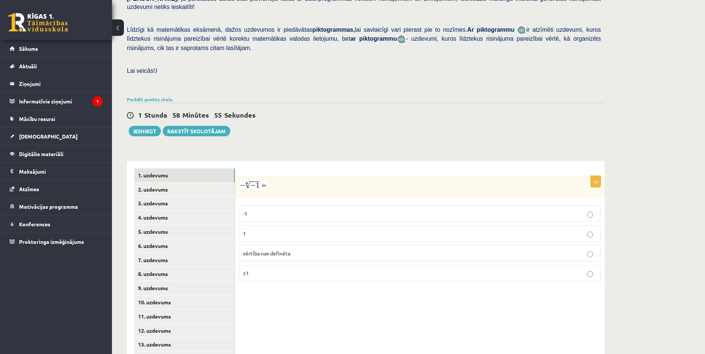
scroll to position [195, 0]
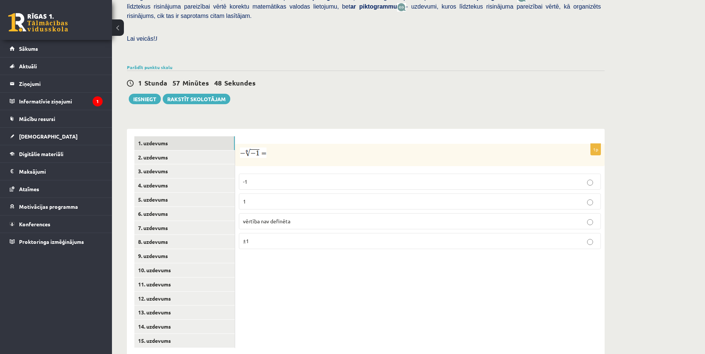
click at [444, 213] on label "vērtība nav definēta" at bounding box center [420, 221] width 362 height 16
click at [453, 262] on div "1p -1 1 vērtība nav definēta ±1" at bounding box center [419, 242] width 369 height 226
click at [207, 150] on link "2. uzdevums" at bounding box center [184, 157] width 100 height 14
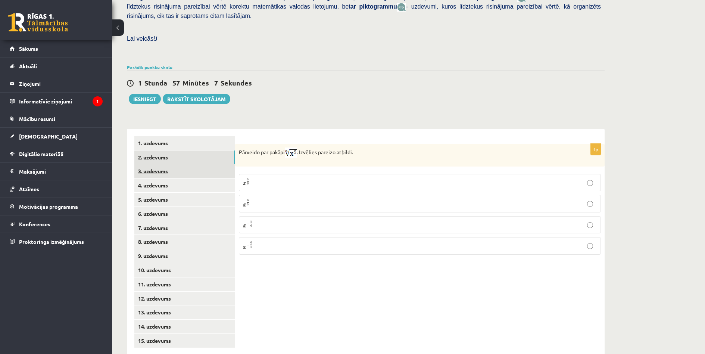
click at [195, 164] on link "3. uzdevums" at bounding box center [184, 171] width 100 height 14
click at [164, 150] on link "2. uzdevums" at bounding box center [184, 157] width 100 height 14
click at [199, 164] on link "3. uzdevums" at bounding box center [184, 171] width 100 height 14
click at [180, 150] on link "2. uzdevums" at bounding box center [184, 157] width 100 height 14
click at [594, 178] on p "x 5 6 x 5 6" at bounding box center [420, 182] width 354 height 9
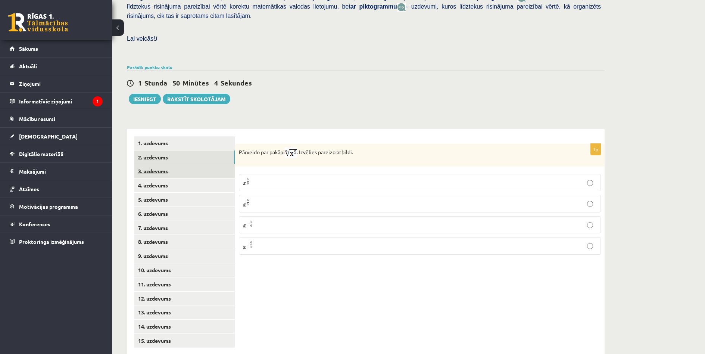
click at [191, 164] on link "3. uzdevums" at bounding box center [184, 171] width 100 height 14
click at [185, 150] on link "2. uzdevums" at bounding box center [184, 157] width 100 height 14
click at [165, 164] on link "3. uzdevums" at bounding box center [184, 171] width 100 height 14
click at [388, 185] on input "text" at bounding box center [384, 191] width 56 height 13
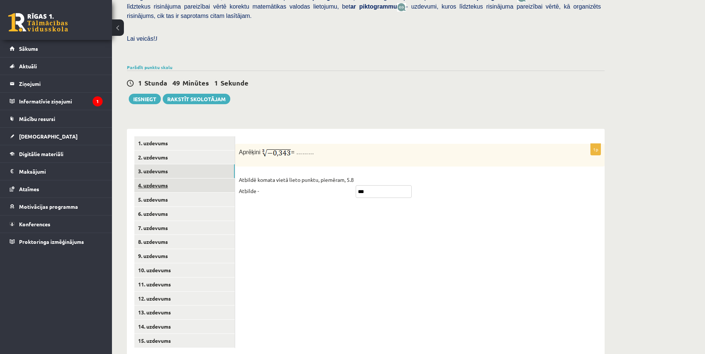
type input "***"
click at [188, 178] on link "4. uzdevums" at bounding box center [184, 185] width 100 height 14
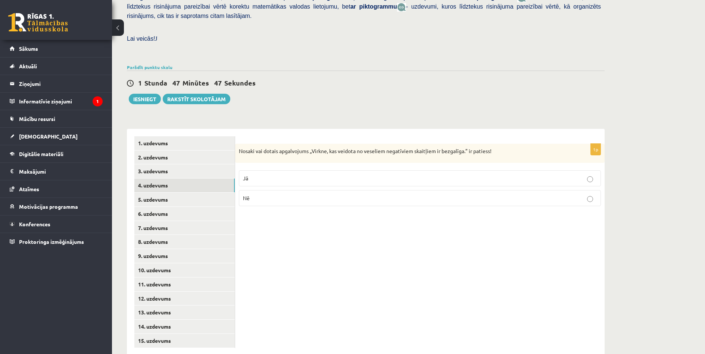
click at [294, 174] on p "Jā" at bounding box center [420, 178] width 354 height 8
click at [164, 192] on link "5. uzdevums" at bounding box center [184, 199] width 100 height 14
click at [590, 175] on p "Jā" at bounding box center [420, 179] width 354 height 8
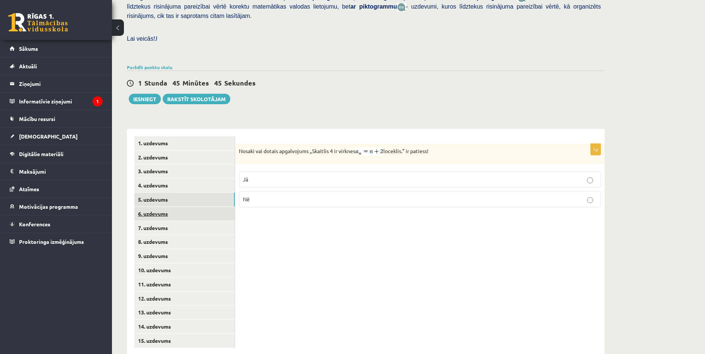
click at [209, 207] on link "6. uzdevums" at bounding box center [184, 214] width 100 height 14
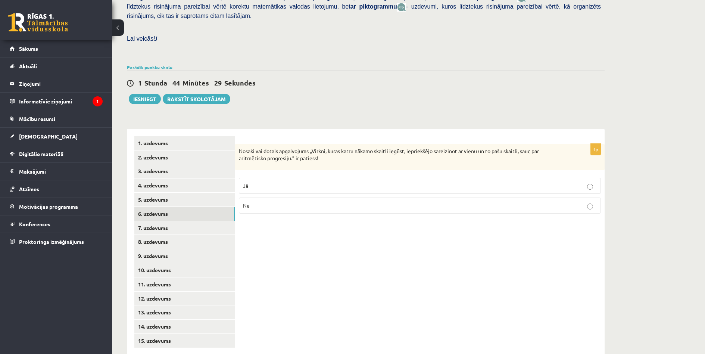
click at [578, 182] on p "Jā" at bounding box center [420, 186] width 354 height 8
click at [160, 221] on link "7. uzdevums" at bounding box center [184, 228] width 100 height 14
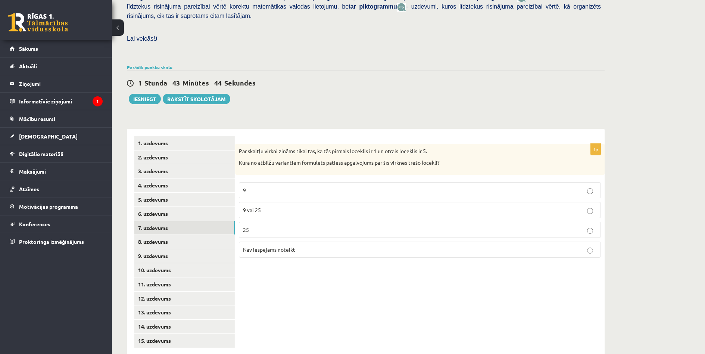
click at [439, 206] on p "9 vai 25" at bounding box center [420, 210] width 354 height 8
click at [187, 207] on link "6. uzdevums" at bounding box center [184, 214] width 100 height 14
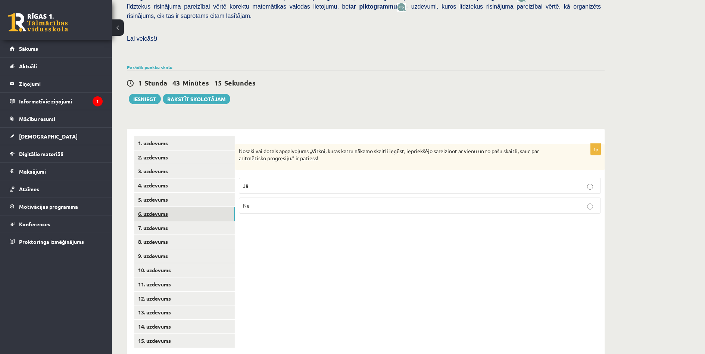
click at [193, 207] on link "6. uzdevums" at bounding box center [184, 214] width 100 height 14
click at [160, 221] on link "7. uzdevums" at bounding box center [184, 228] width 100 height 14
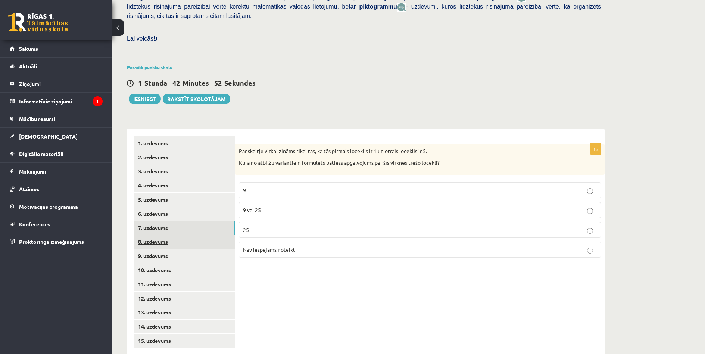
click at [168, 235] on link "8. uzdevums" at bounding box center [184, 242] width 100 height 14
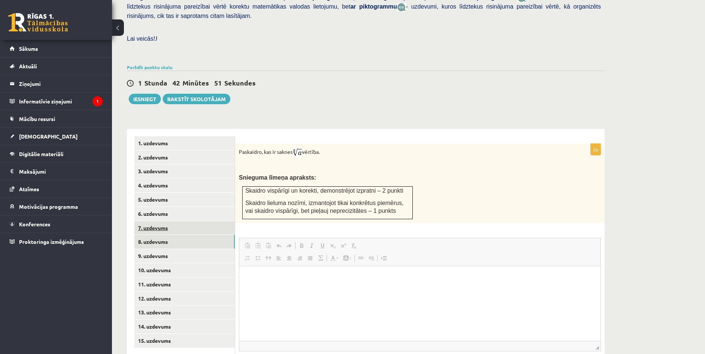
scroll to position [0, 0]
click at [172, 221] on link "7. uzdevums" at bounding box center [184, 228] width 100 height 14
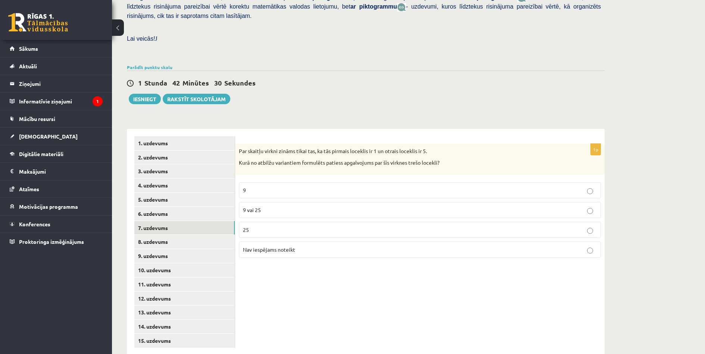
scroll to position [195, 0]
click at [181, 234] on link "8. uzdevums" at bounding box center [184, 241] width 100 height 14
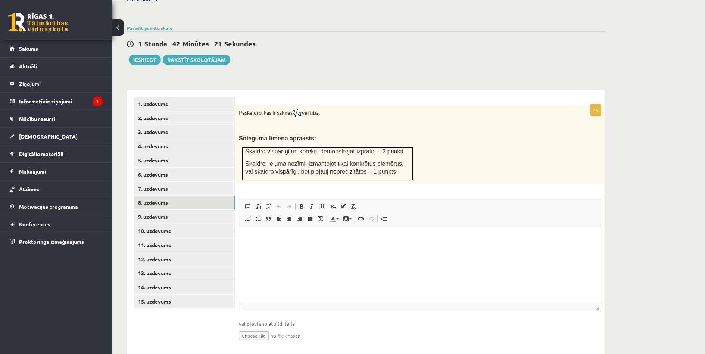
scroll to position [241, 0]
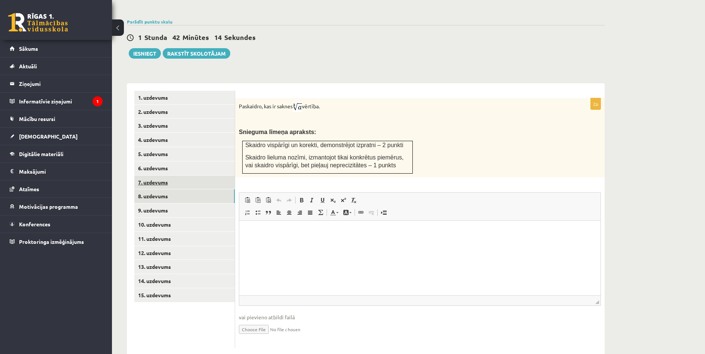
click at [173, 175] on link "7. uzdevums" at bounding box center [184, 182] width 100 height 14
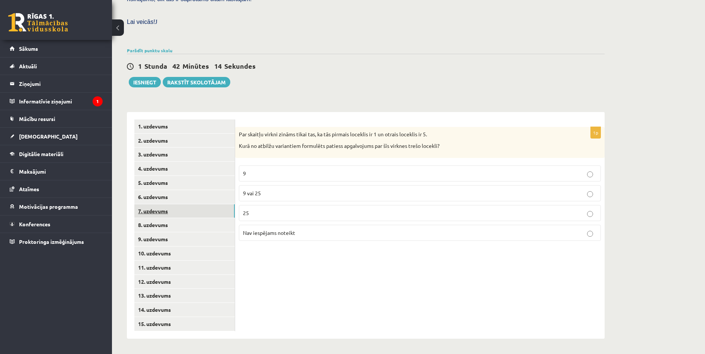
scroll to position [195, 0]
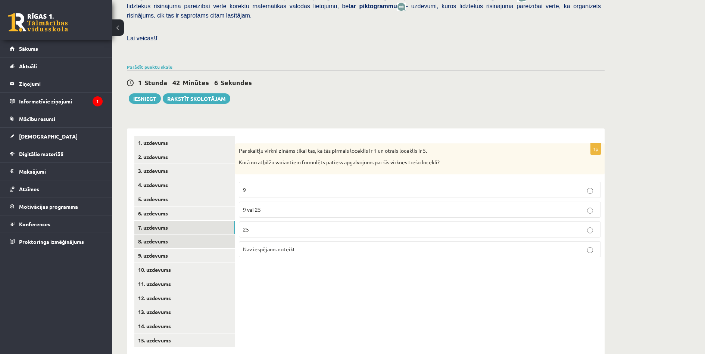
click at [163, 234] on link "8. uzdevums" at bounding box center [184, 241] width 100 height 14
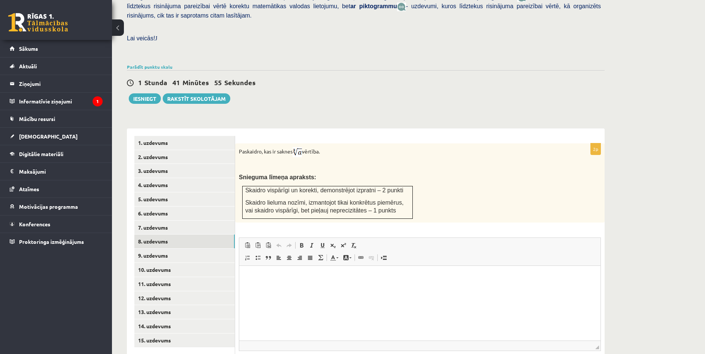
scroll to position [241, 0]
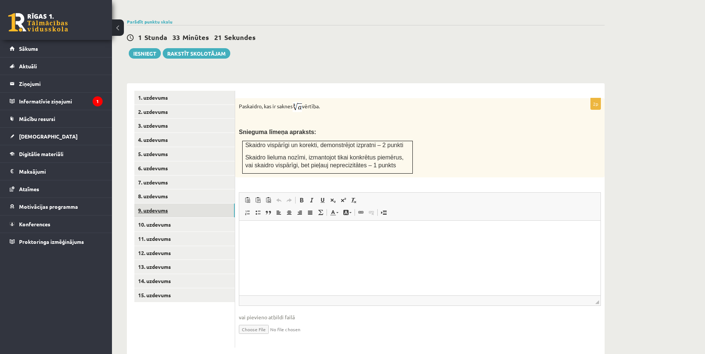
click at [173, 203] on link "9. uzdevums" at bounding box center [184, 210] width 100 height 14
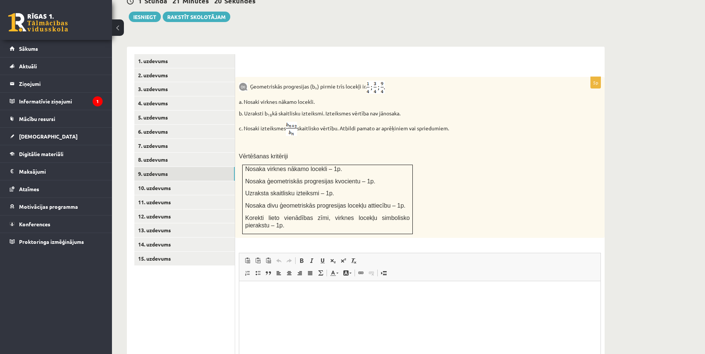
scroll to position [313, 0]
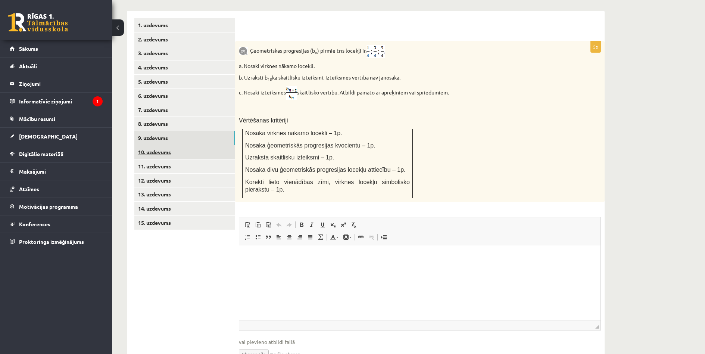
click at [173, 145] on link "10. uzdevums" at bounding box center [184, 152] width 100 height 14
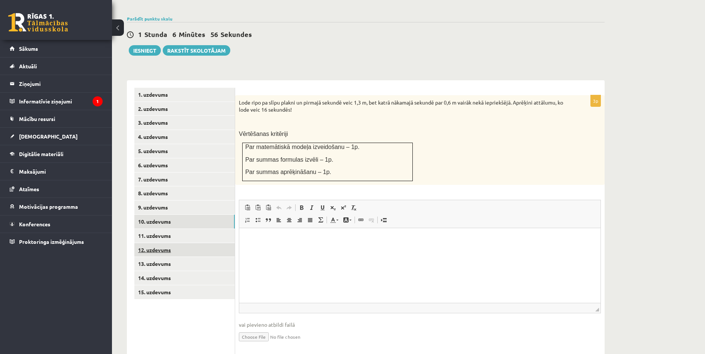
scroll to position [251, 0]
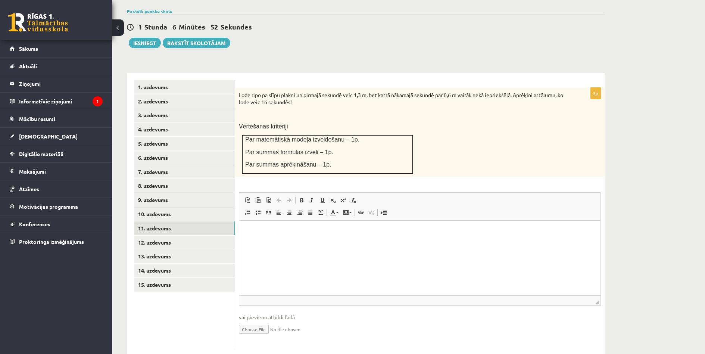
click at [178, 221] on link "11. uzdevums" at bounding box center [184, 228] width 100 height 14
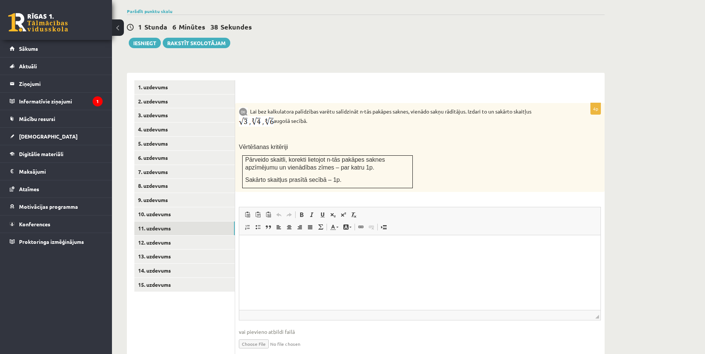
scroll to position [266, 0]
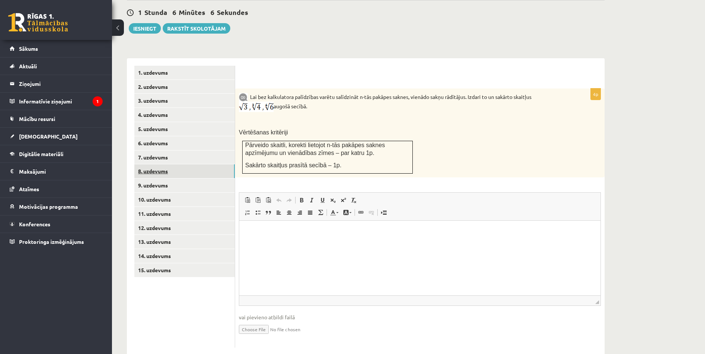
click at [159, 164] on link "8. uzdevums" at bounding box center [184, 171] width 100 height 14
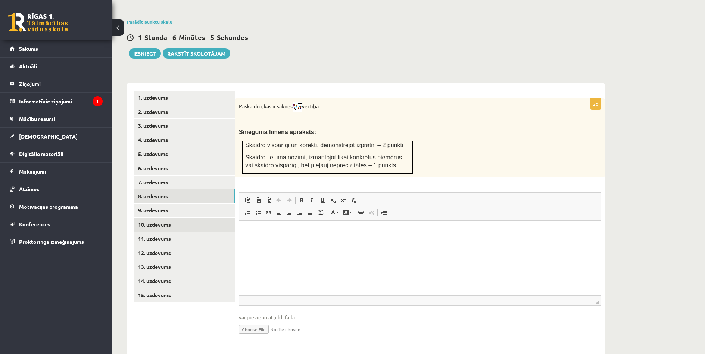
scroll to position [0, 0]
click at [169, 203] on link "9. uzdevums" at bounding box center [184, 210] width 100 height 14
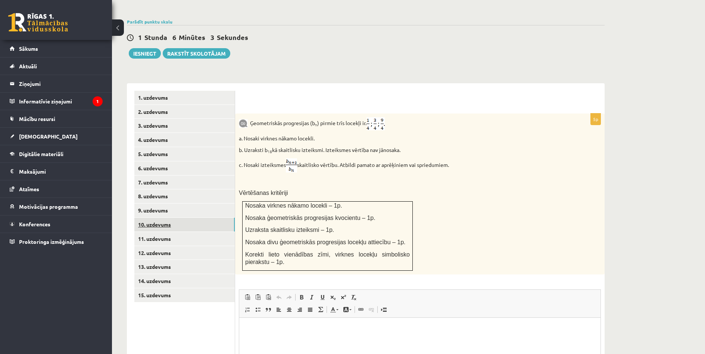
click at [172, 217] on link "10. uzdevums" at bounding box center [184, 224] width 100 height 14
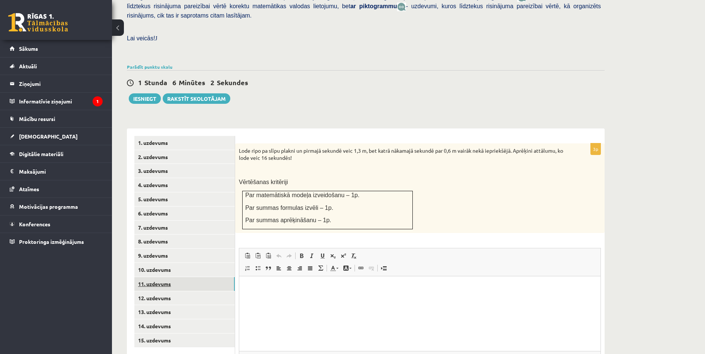
click at [185, 277] on link "11. uzdevums" at bounding box center [184, 284] width 100 height 14
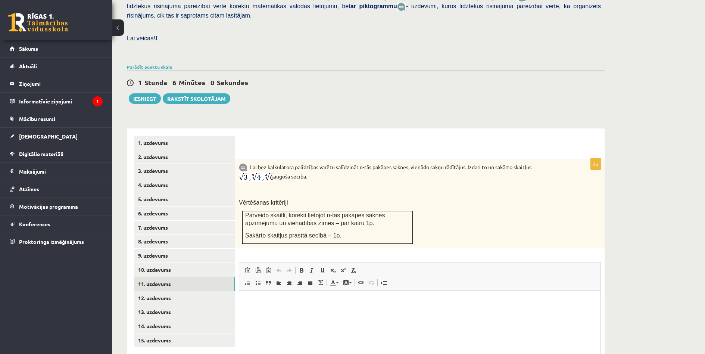
scroll to position [0, 0]
click at [170, 291] on link "12. uzdevums" at bounding box center [184, 298] width 100 height 14
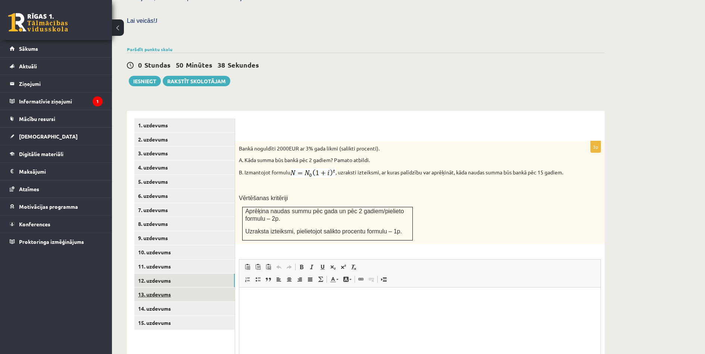
click at [215, 287] on link "13. uzdevums" at bounding box center [184, 294] width 100 height 14
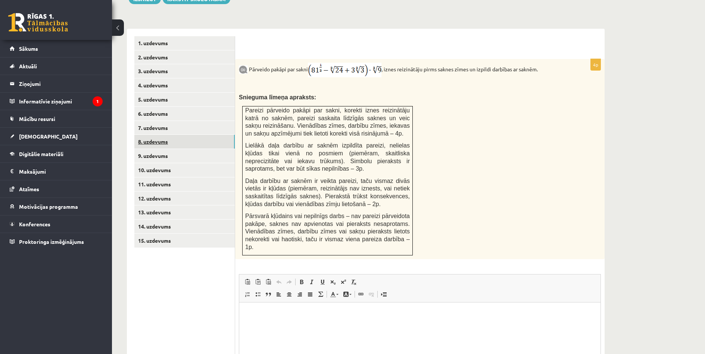
click at [156, 135] on link "8. uzdevums" at bounding box center [184, 142] width 100 height 14
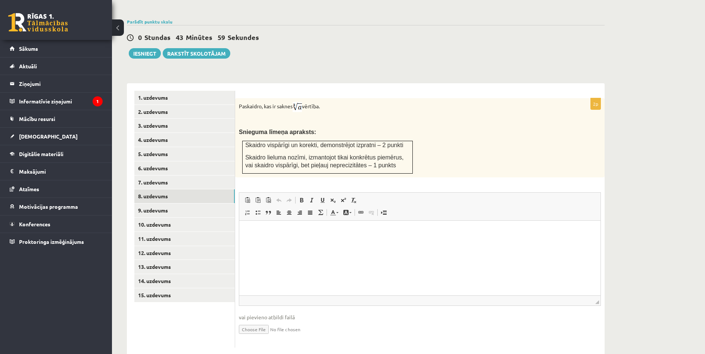
click at [255, 321] on input "file" at bounding box center [420, 328] width 362 height 15
type input "**********"
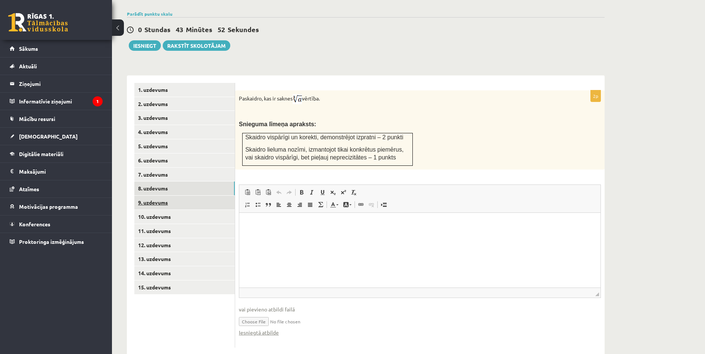
click at [182, 195] on link "9. uzdevums" at bounding box center [184, 202] width 100 height 14
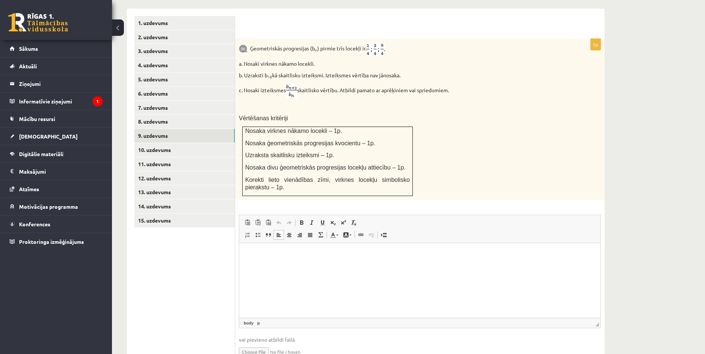
scroll to position [338, 0]
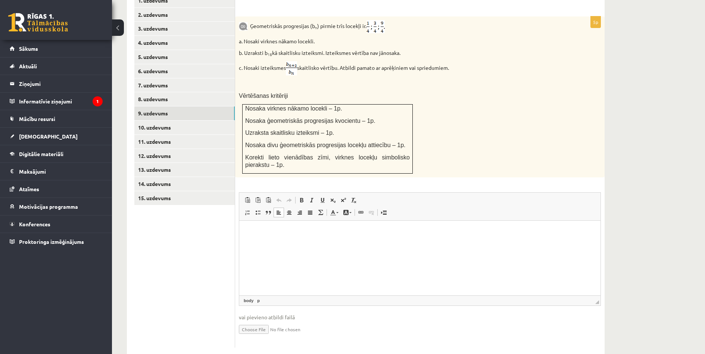
click at [257, 321] on input "file" at bounding box center [420, 328] width 362 height 15
type input "**********"
click at [164, 120] on link "10. uzdevums" at bounding box center [184, 127] width 100 height 14
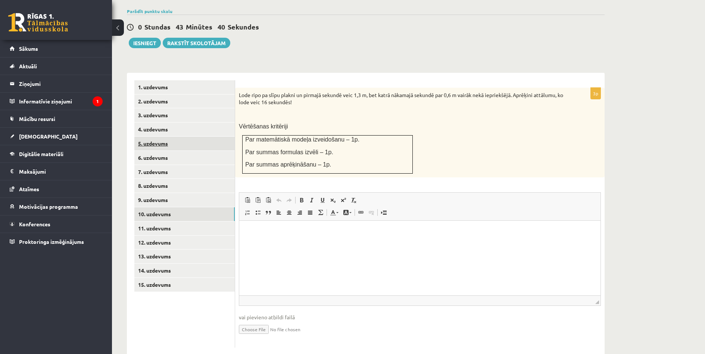
scroll to position [0, 0]
click at [259, 321] on input "file" at bounding box center [420, 328] width 362 height 15
type input "**********"
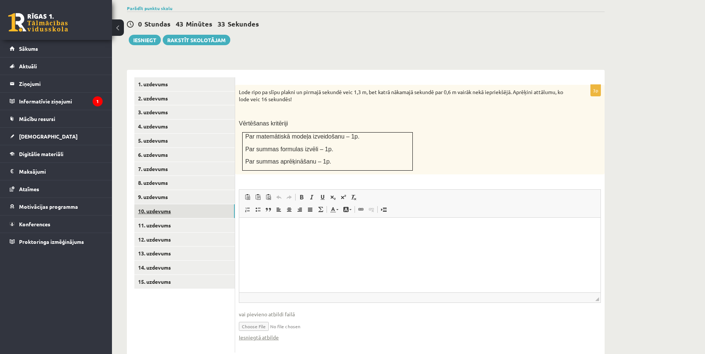
scroll to position [259, 0]
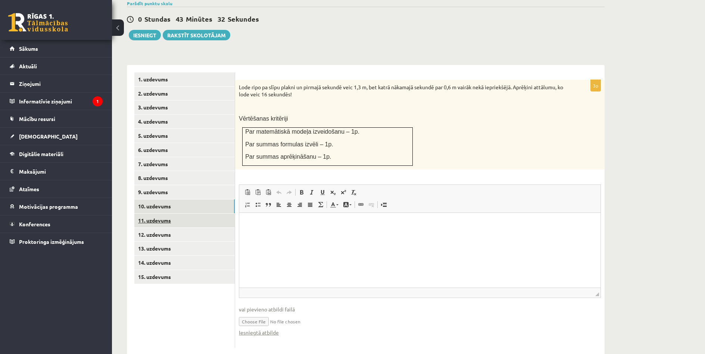
click at [187, 213] on link "11. uzdevums" at bounding box center [184, 220] width 100 height 14
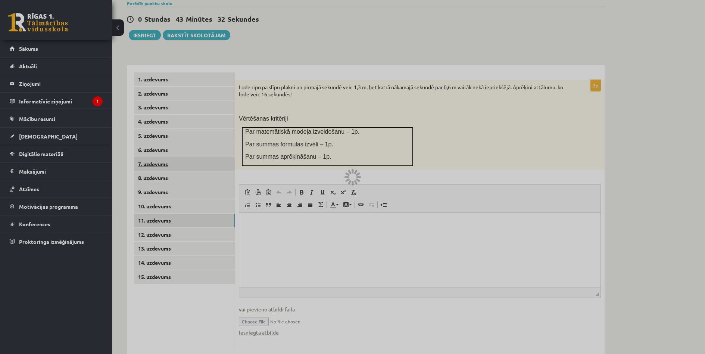
scroll to position [195, 0]
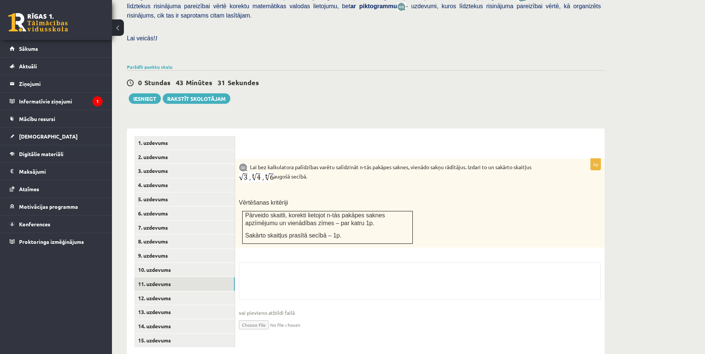
click at [256, 316] on input "file" at bounding box center [420, 323] width 362 height 15
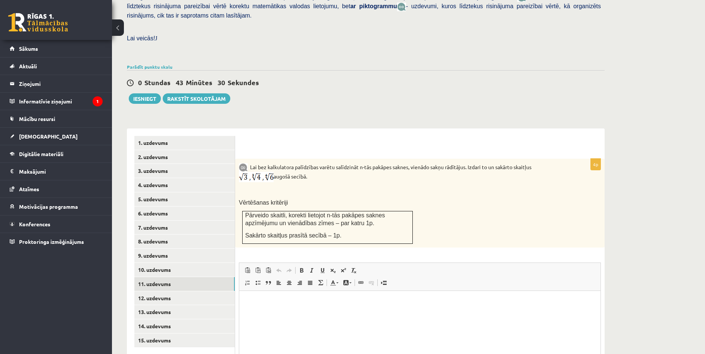
scroll to position [0, 0]
type input "**********"
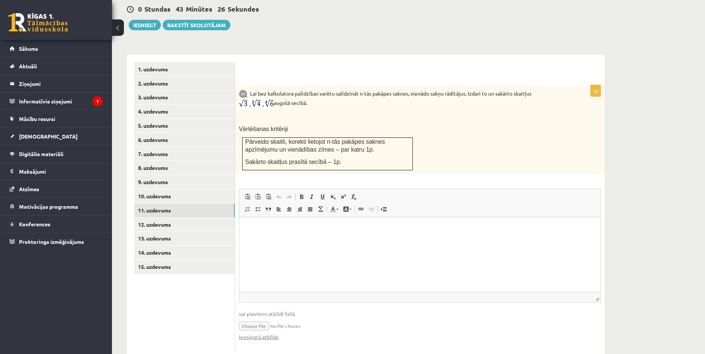
scroll to position [273, 0]
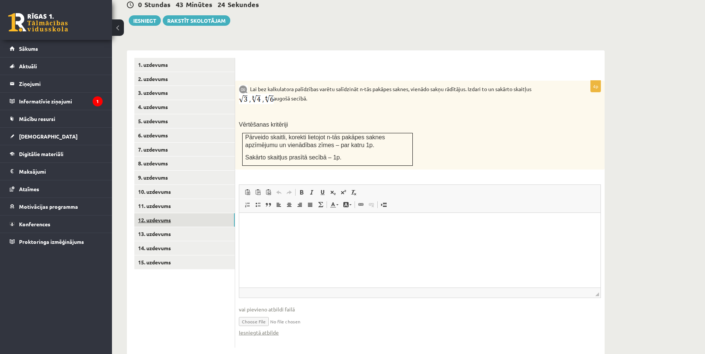
click at [172, 213] on link "12. uzdevums" at bounding box center [184, 220] width 100 height 14
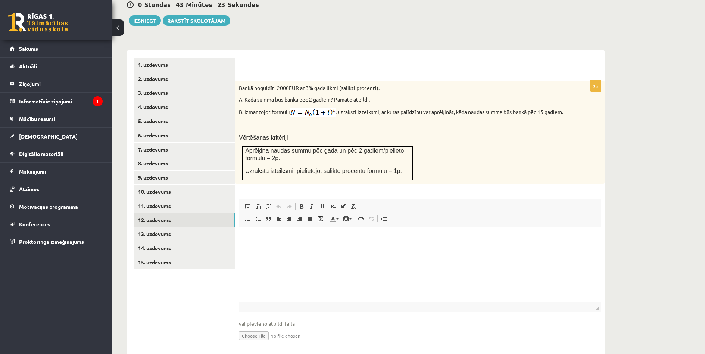
scroll to position [0, 0]
click at [253, 327] on input "file" at bounding box center [420, 334] width 362 height 15
type input "**********"
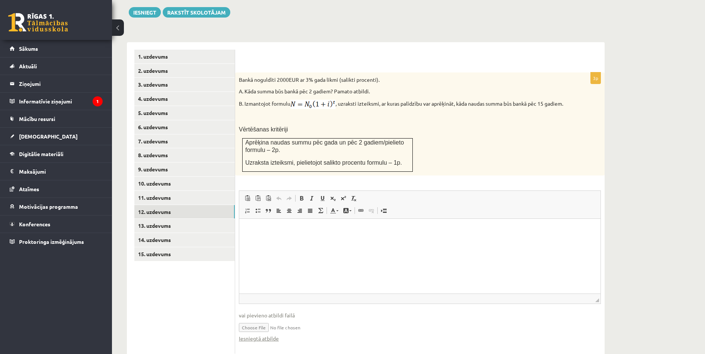
scroll to position [295, 0]
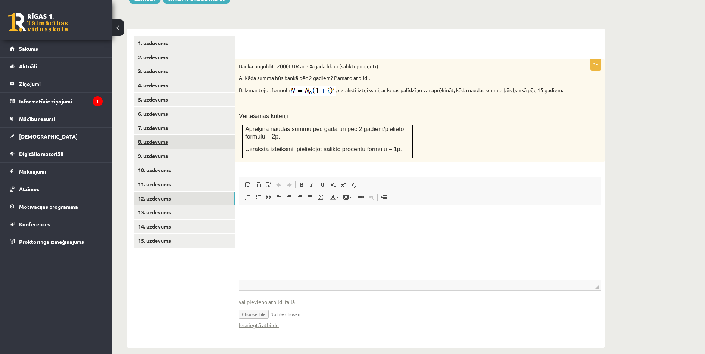
click at [173, 135] on link "8. uzdevums" at bounding box center [184, 142] width 100 height 14
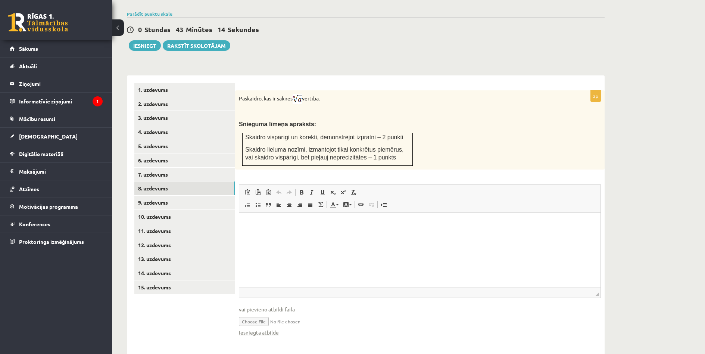
scroll to position [0, 0]
click at [182, 195] on link "9. uzdevums" at bounding box center [184, 202] width 100 height 14
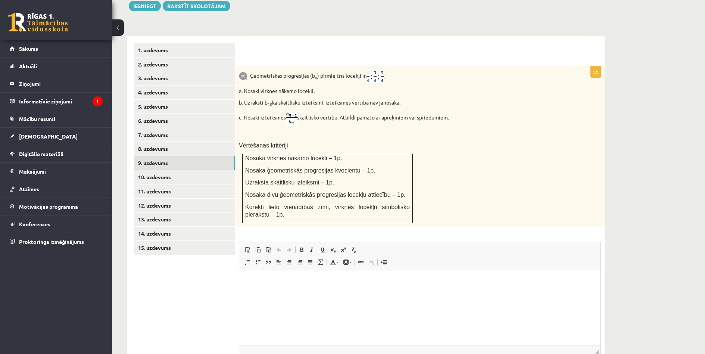
scroll to position [345, 0]
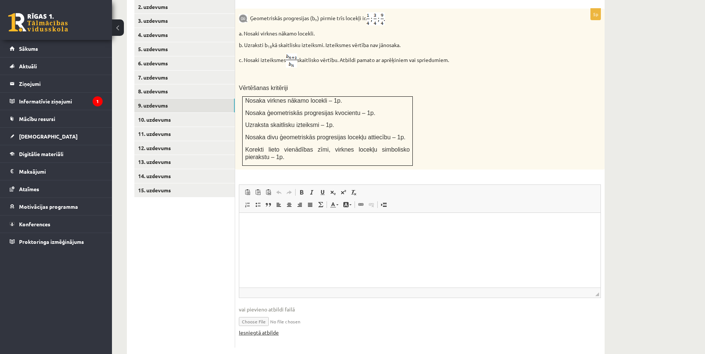
click at [265, 328] on link "Iesniegtā atbilde" at bounding box center [259, 332] width 40 height 8
click at [187, 84] on link "8. uzdevums" at bounding box center [184, 91] width 100 height 14
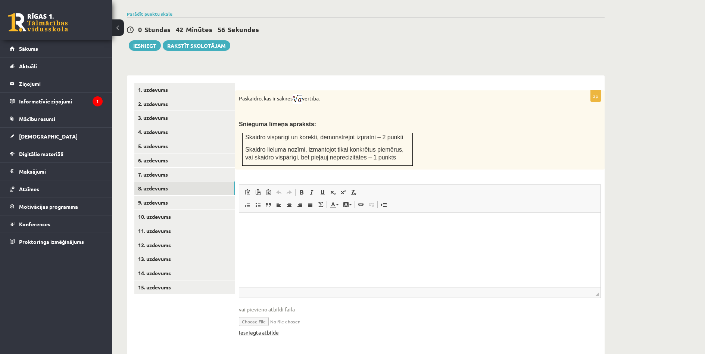
scroll to position [0, 0]
click at [272, 328] on link "Iesniegtā atbilde" at bounding box center [259, 332] width 40 height 8
click at [171, 252] on link "13. uzdevums" at bounding box center [184, 259] width 100 height 14
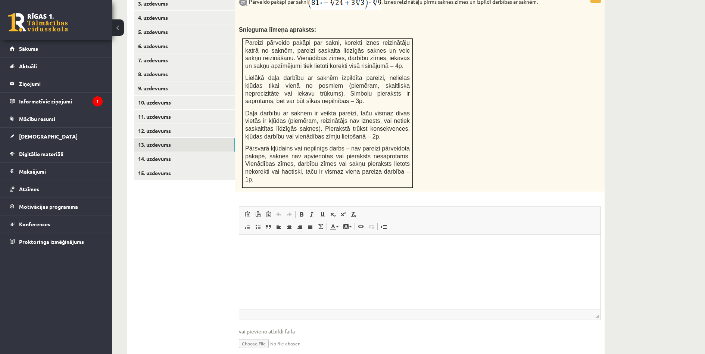
scroll to position [369, 0]
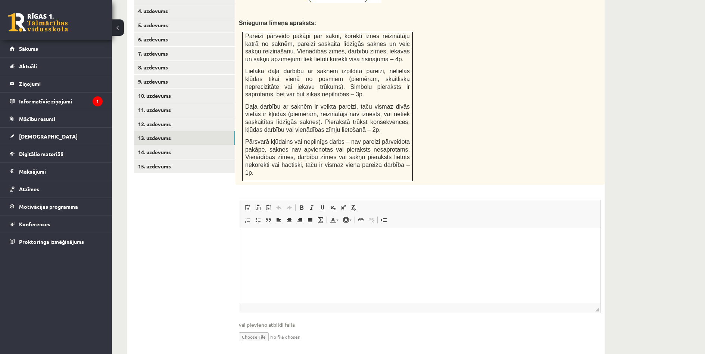
click at [250, 328] on input "file" at bounding box center [420, 335] width 362 height 15
type input "**********"
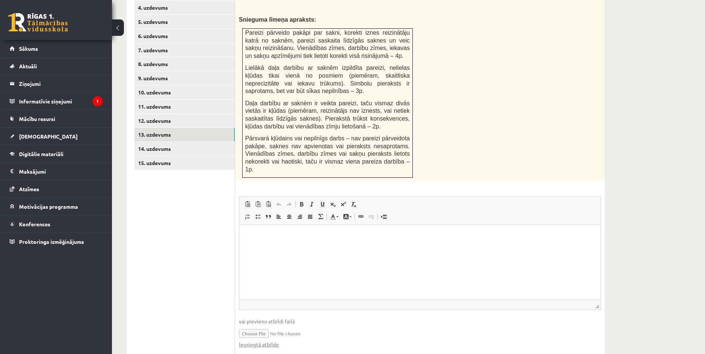
scroll to position [377, 0]
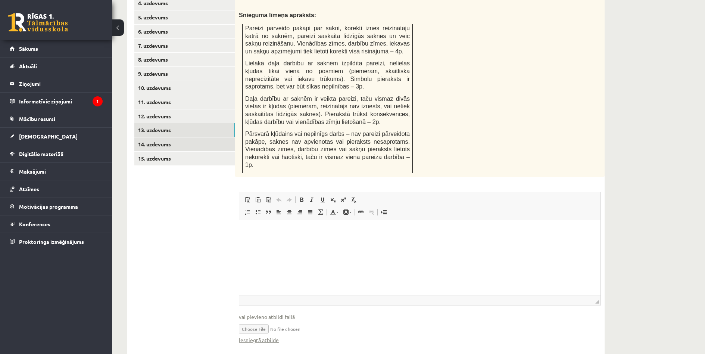
click at [175, 137] on link "14. uzdevums" at bounding box center [184, 144] width 100 height 14
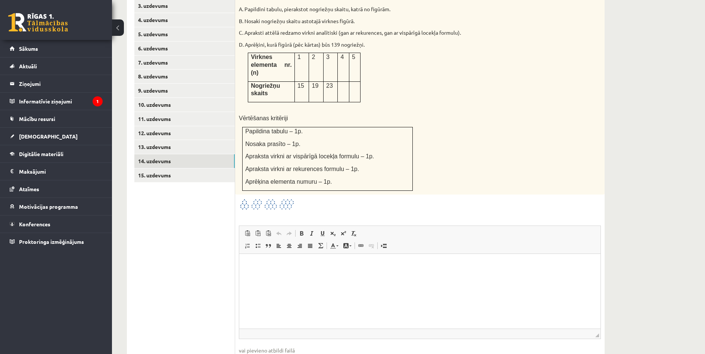
scroll to position [378, 0]
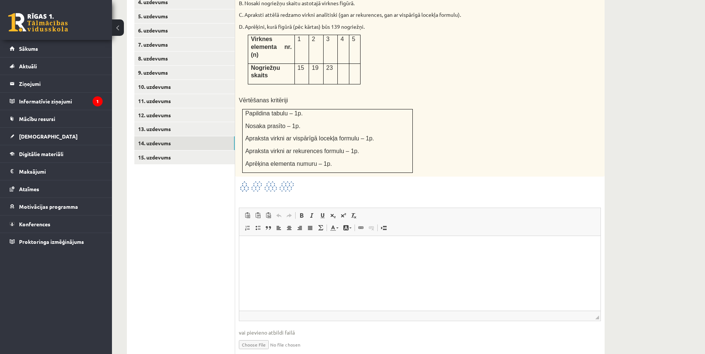
click at [247, 336] on input "file" at bounding box center [420, 343] width 362 height 15
type input "**********"
click at [282, 336] on input "file" at bounding box center [420, 343] width 362 height 15
click at [272, 351] on link "Iesniegtā atbilde" at bounding box center [259, 355] width 40 height 8
click at [166, 150] on link "15. uzdevums" at bounding box center [184, 157] width 100 height 14
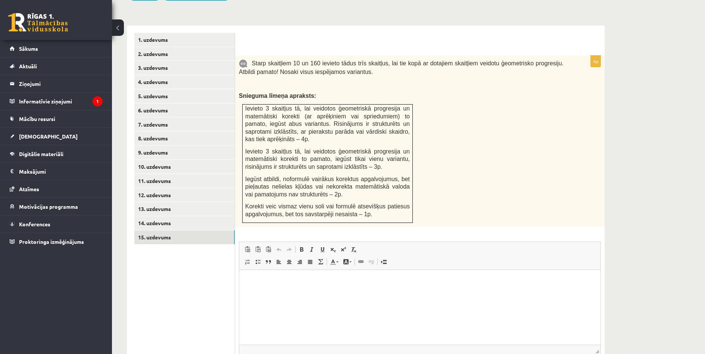
scroll to position [347, 0]
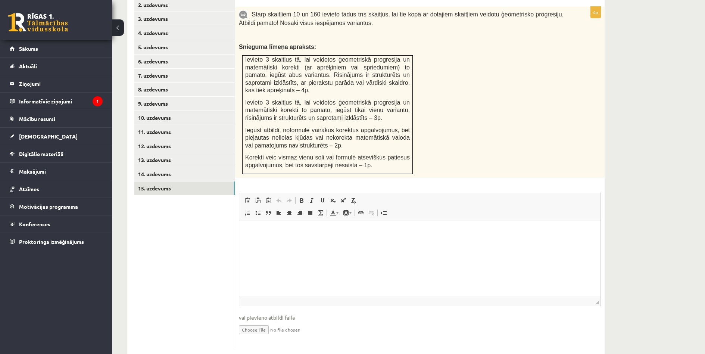
click at [250, 321] on input "file" at bounding box center [420, 328] width 362 height 15
type input "**********"
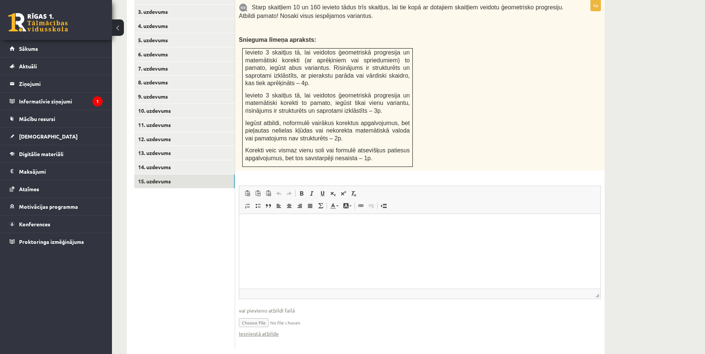
scroll to position [355, 0]
click at [182, 159] on link "14. uzdevums" at bounding box center [184, 166] width 100 height 14
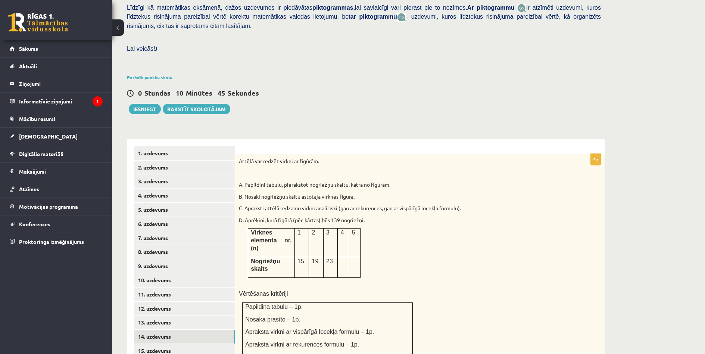
scroll to position [137, 0]
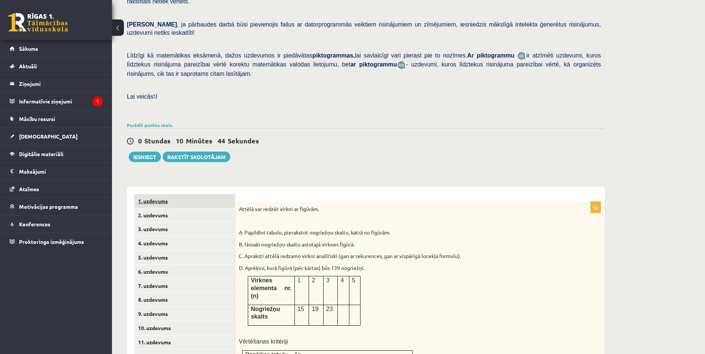
click at [200, 194] on link "1. uzdevums" at bounding box center [184, 201] width 100 height 14
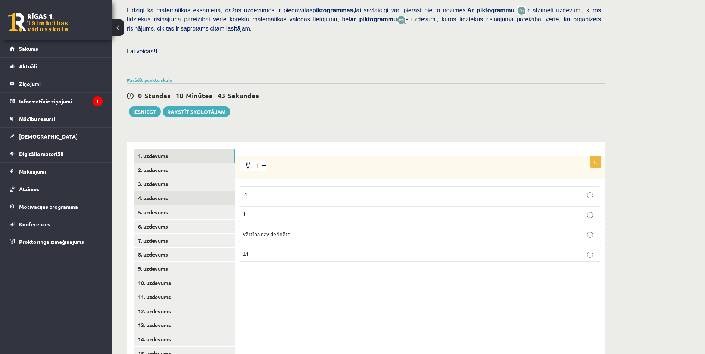
scroll to position [195, 0]
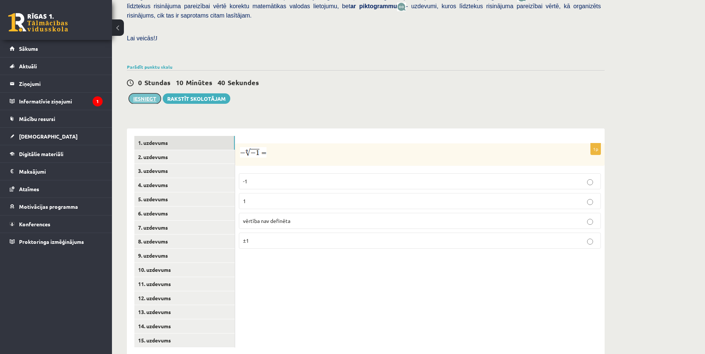
click at [150, 93] on button "Iesniegt" at bounding box center [145, 98] width 32 height 10
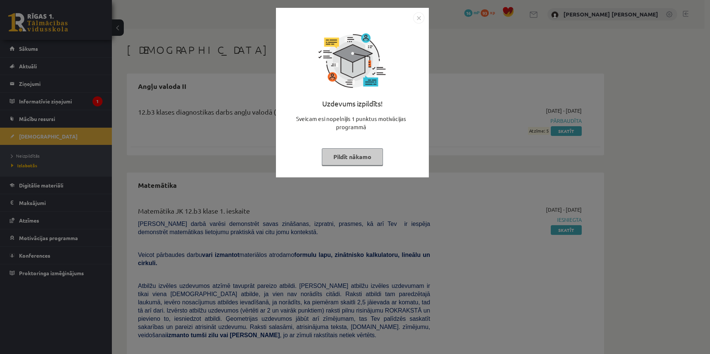
click at [423, 18] on img "Close" at bounding box center [418, 17] width 11 height 11
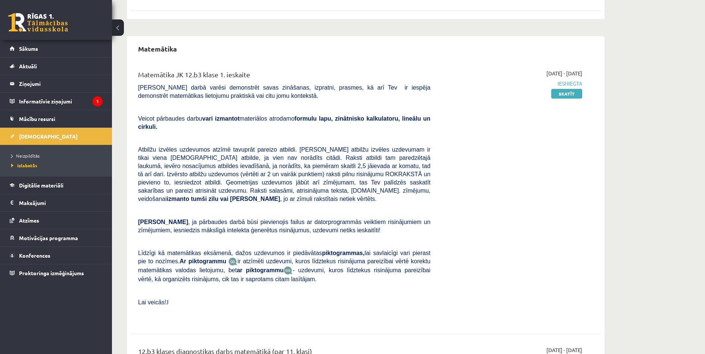
scroll to position [149, 0]
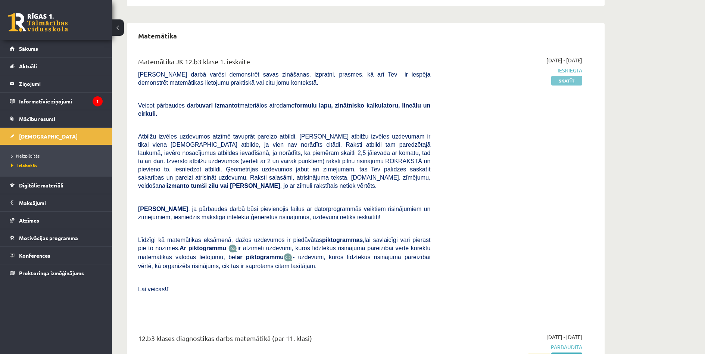
click at [578, 82] on link "Skatīt" at bounding box center [566, 81] width 31 height 10
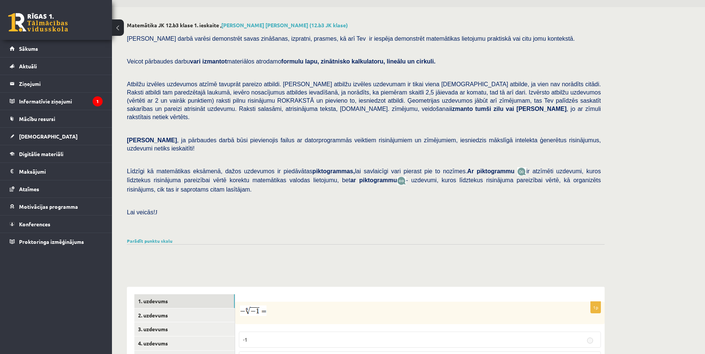
scroll to position [179, 0]
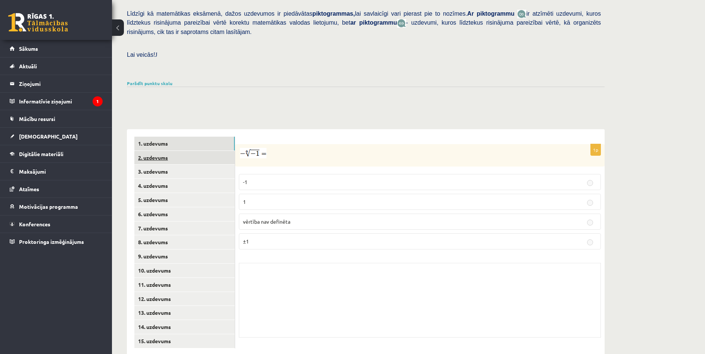
click at [195, 151] on link "2. uzdevums" at bounding box center [184, 158] width 100 height 14
click at [200, 179] on link "4. uzdevums" at bounding box center [184, 186] width 100 height 14
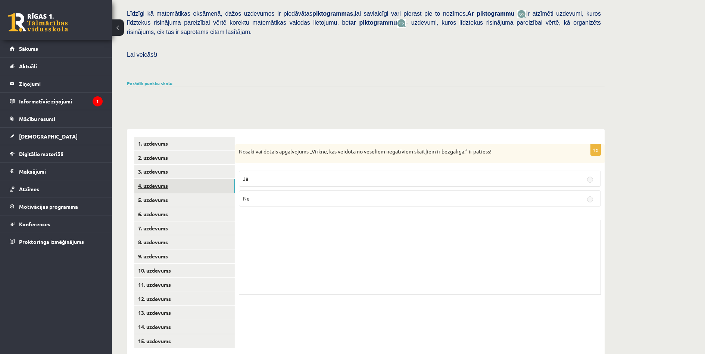
click at [201, 179] on link "4. uzdevums" at bounding box center [184, 186] width 100 height 14
click at [204, 193] on link "5. uzdevums" at bounding box center [184, 200] width 100 height 14
click at [203, 207] on link "6. uzdevums" at bounding box center [184, 214] width 100 height 14
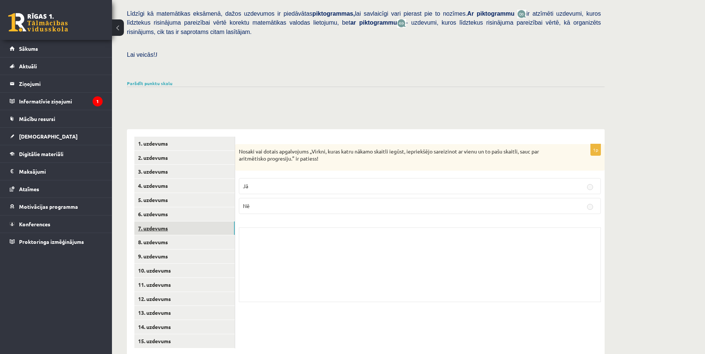
click at [206, 221] on link "7. uzdevums" at bounding box center [184, 228] width 100 height 14
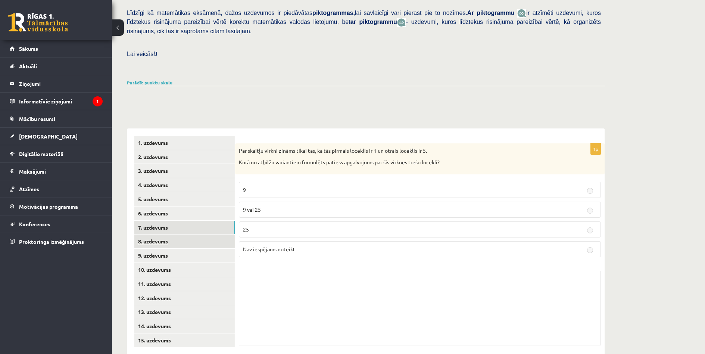
scroll to position [181, 0]
click at [201, 248] on link "9. uzdevums" at bounding box center [184, 255] width 100 height 14
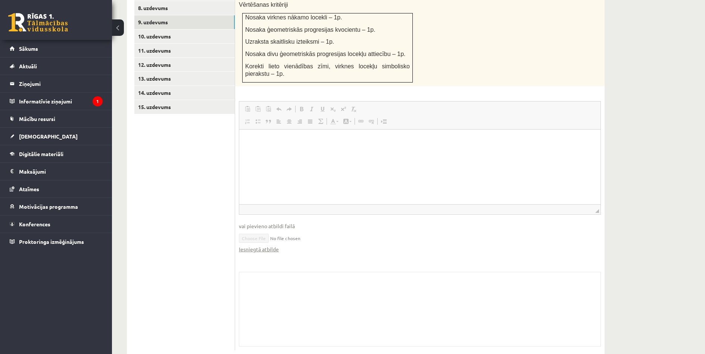
scroll to position [266, 0]
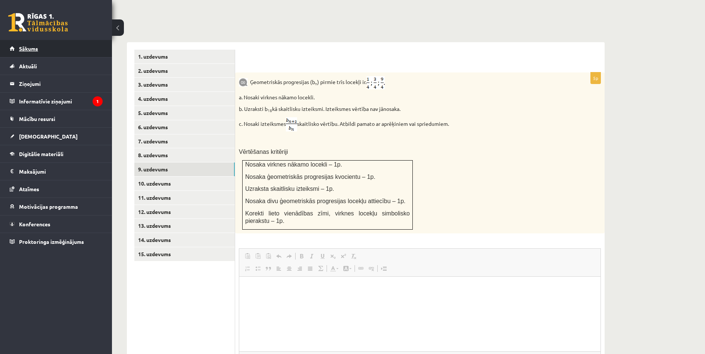
click at [55, 50] on link "Sākums" at bounding box center [56, 48] width 93 height 17
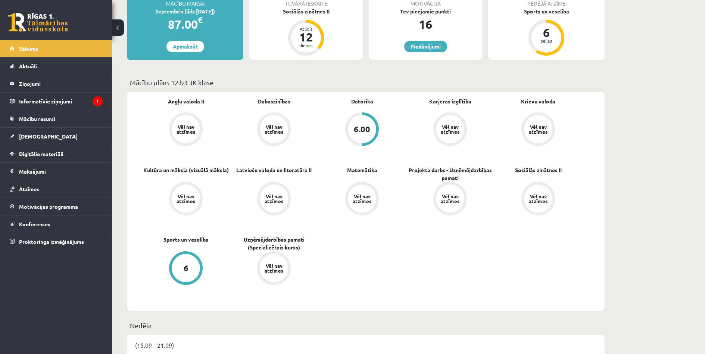
scroll to position [199, 0]
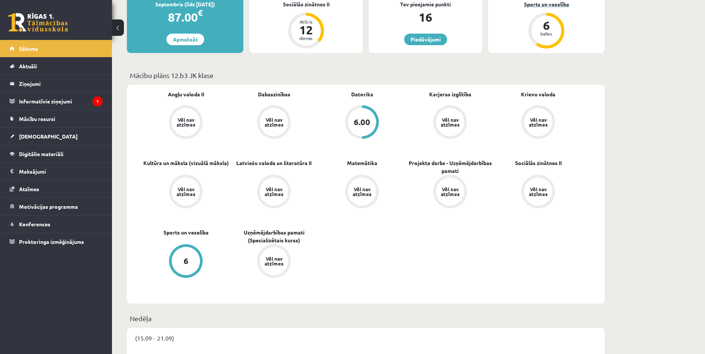
click at [552, 5] on div "Sports un veselība" at bounding box center [546, 4] width 116 height 8
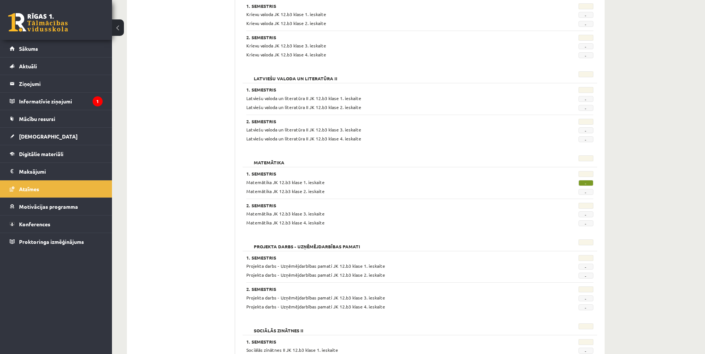
scroll to position [348, 0]
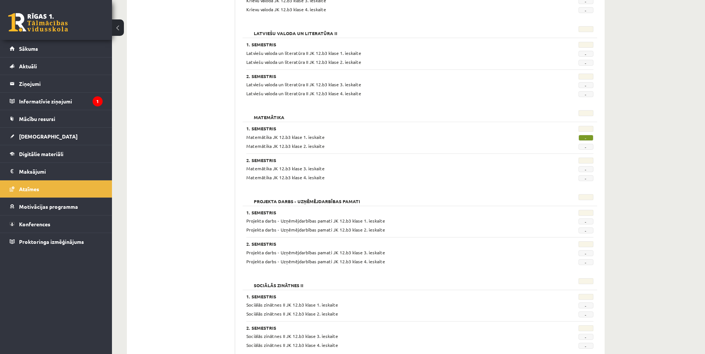
click at [588, 137] on span "-" at bounding box center [585, 138] width 15 height 6
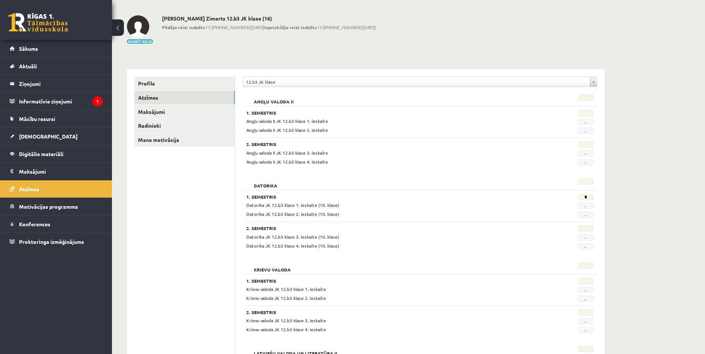
scroll to position [0, 0]
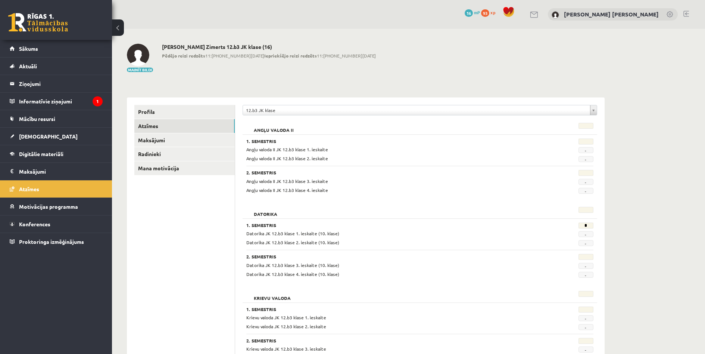
click at [683, 13] on div "0 Dāvanas 16 mP 93 xp [PERSON_NAME] Zimerts" at bounding box center [408, 14] width 593 height 29
click at [688, 14] on link at bounding box center [686, 14] width 6 height 6
